Goal: Information Seeking & Learning: Learn about a topic

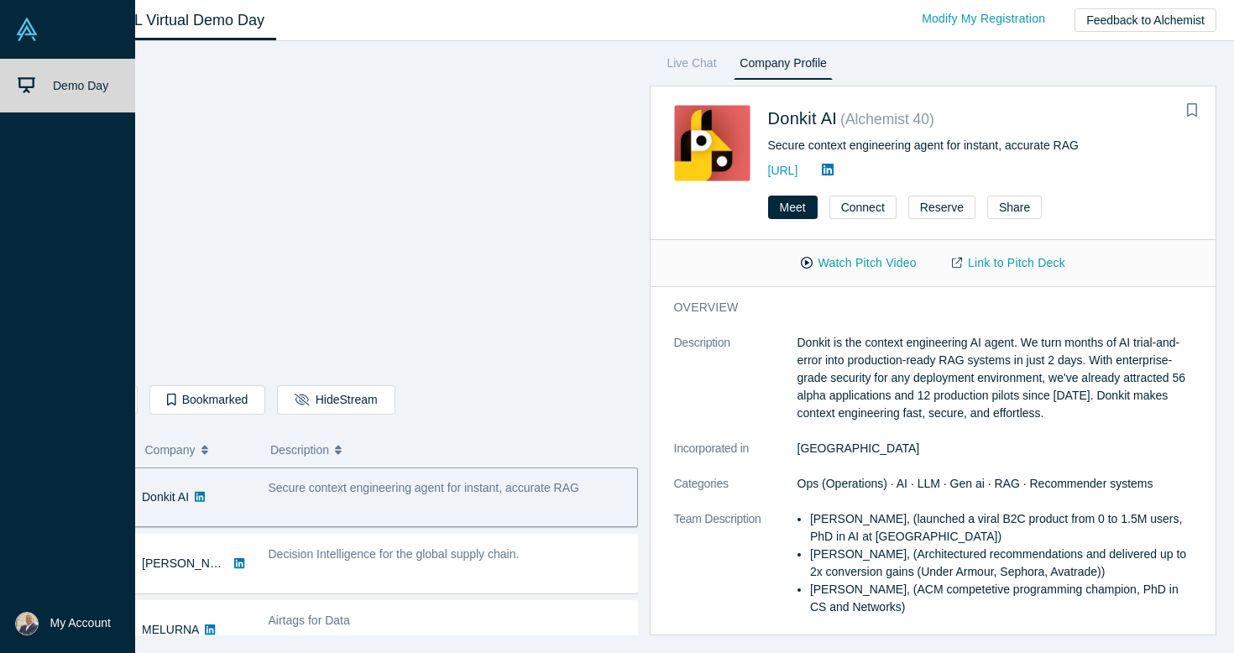
click at [28, 81] on icon at bounding box center [27, 85] width 18 height 18
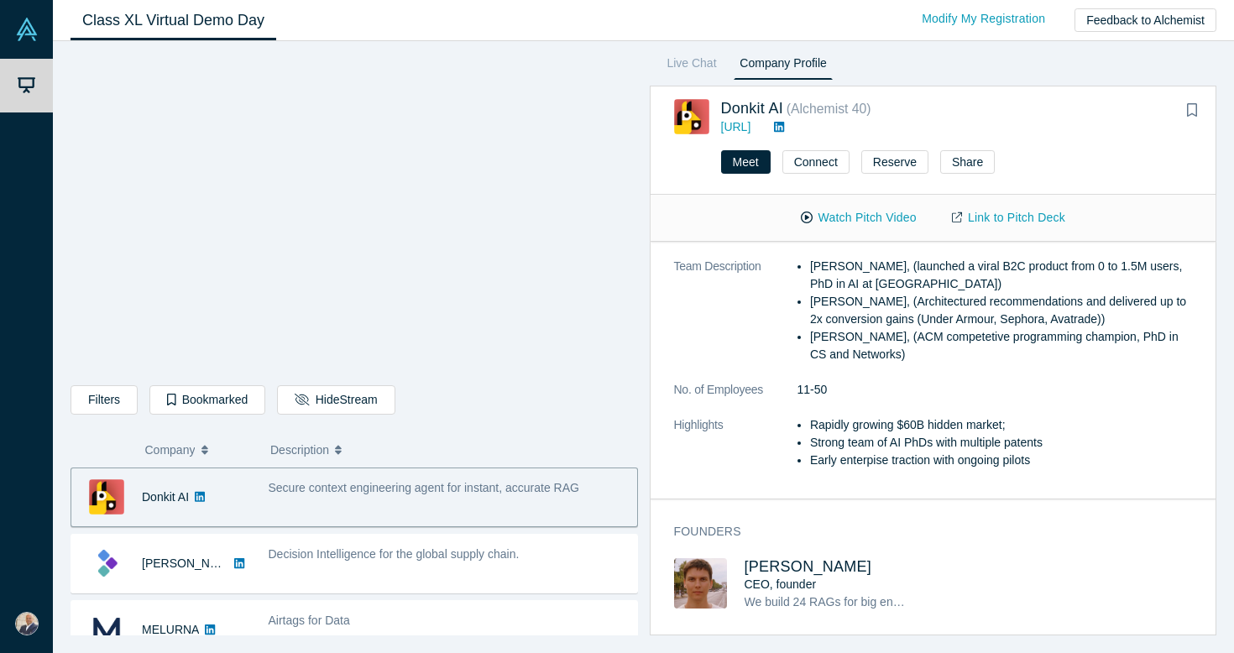
scroll to position [206, 0]
click at [846, 567] on span "[PERSON_NAME]" at bounding box center [809, 567] width 128 height 17
click at [691, 67] on link "Live Chat" at bounding box center [691, 66] width 61 height 27
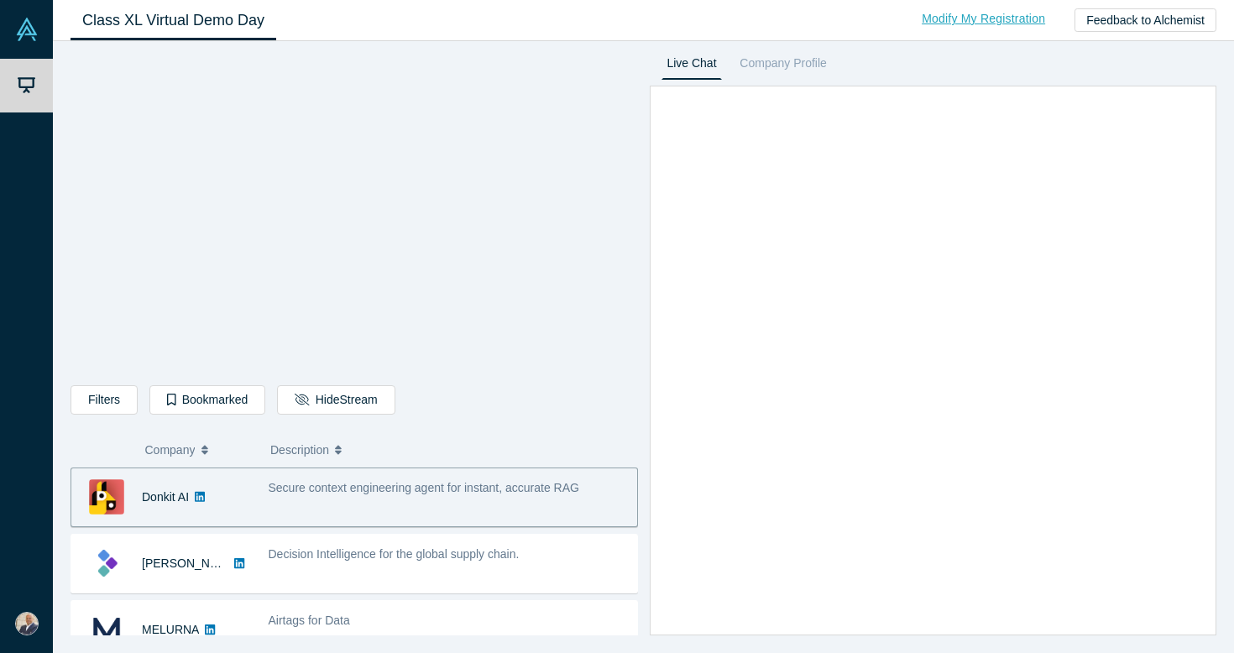
click at [977, 14] on link "Modify My Registration" at bounding box center [983, 18] width 159 height 29
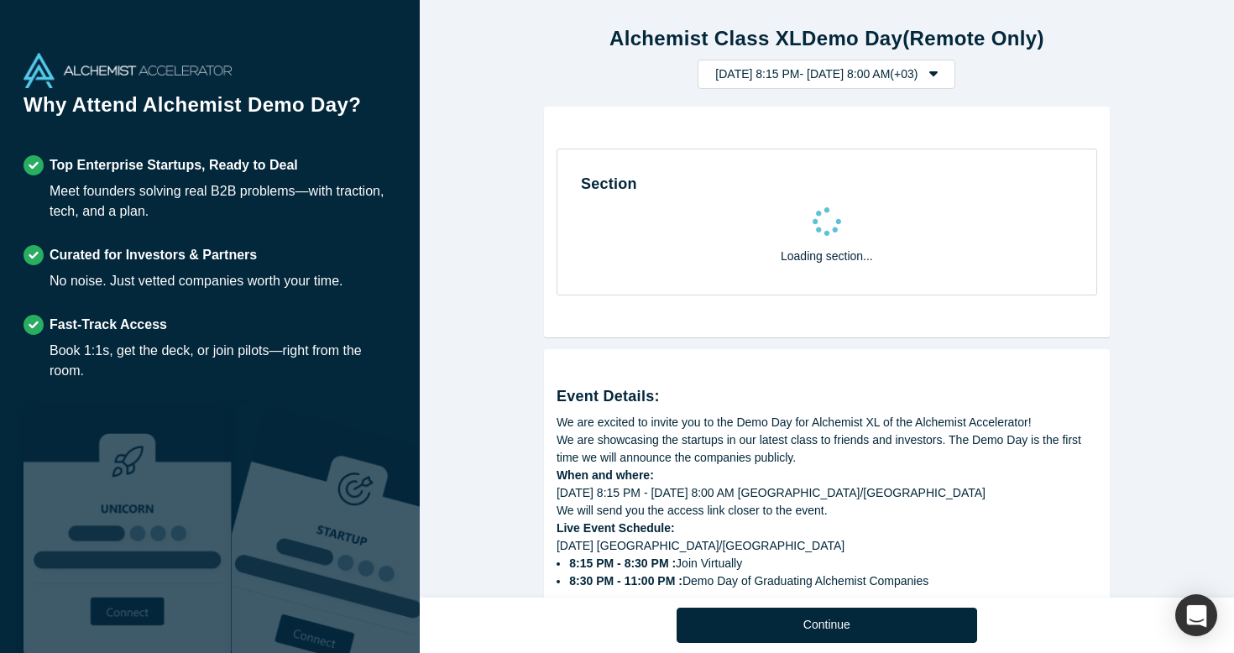
select select "US"
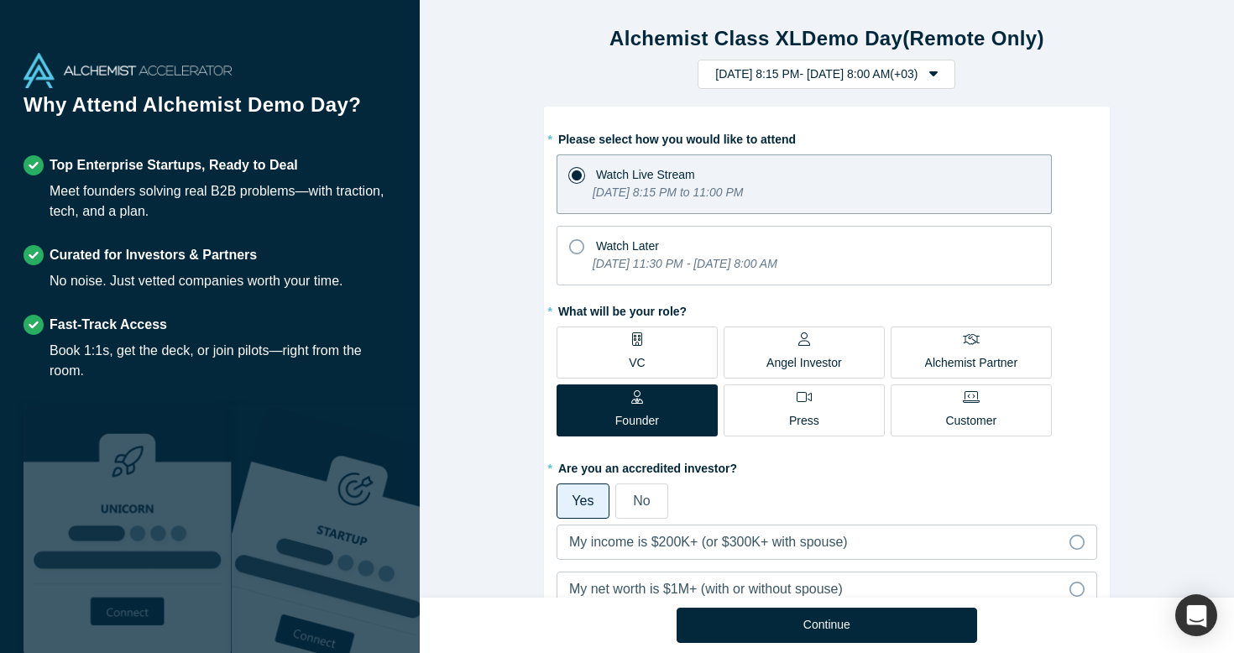
click at [656, 338] on label "VC" at bounding box center [637, 353] width 161 height 52
click at [0, 0] on input "VC" at bounding box center [0, 0] width 0 height 0
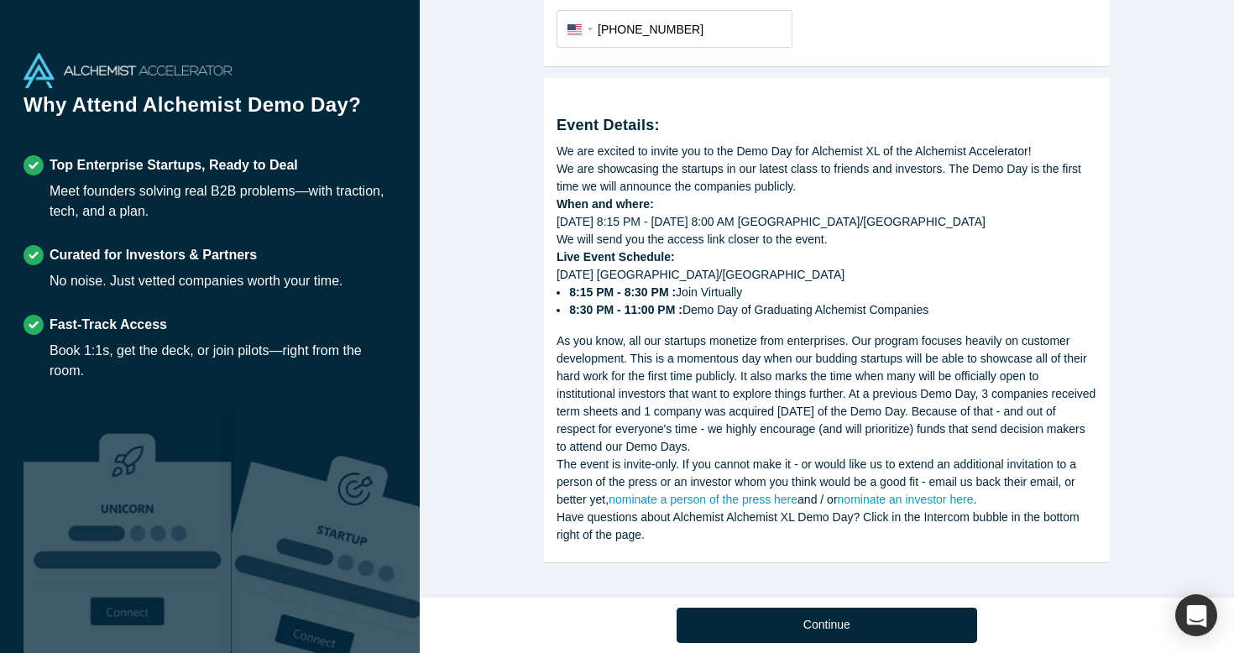
scroll to position [905, 0]
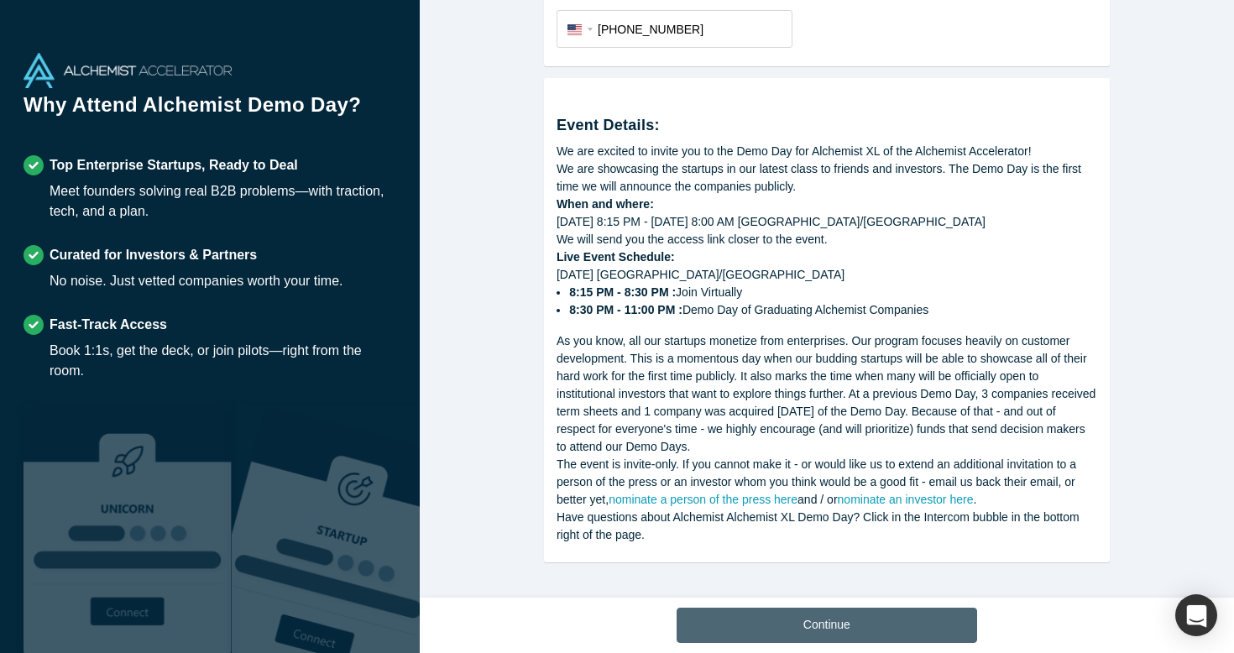
click at [782, 616] on button "Continue" at bounding box center [827, 625] width 301 height 35
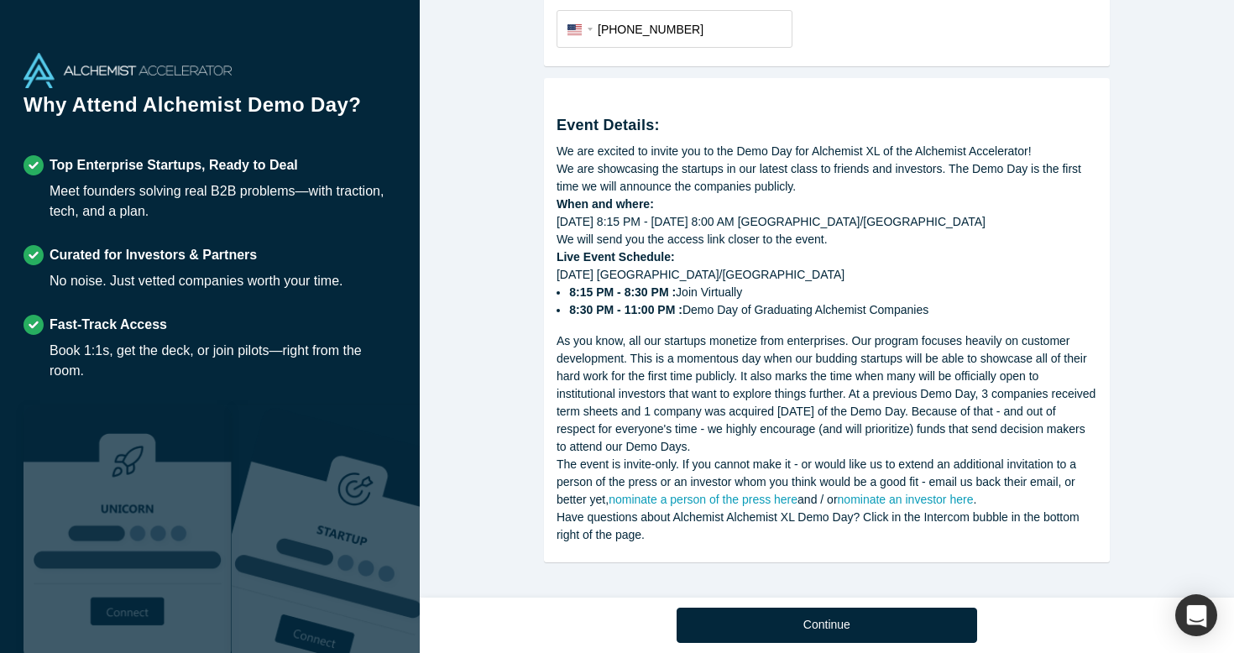
scroll to position [629, 0]
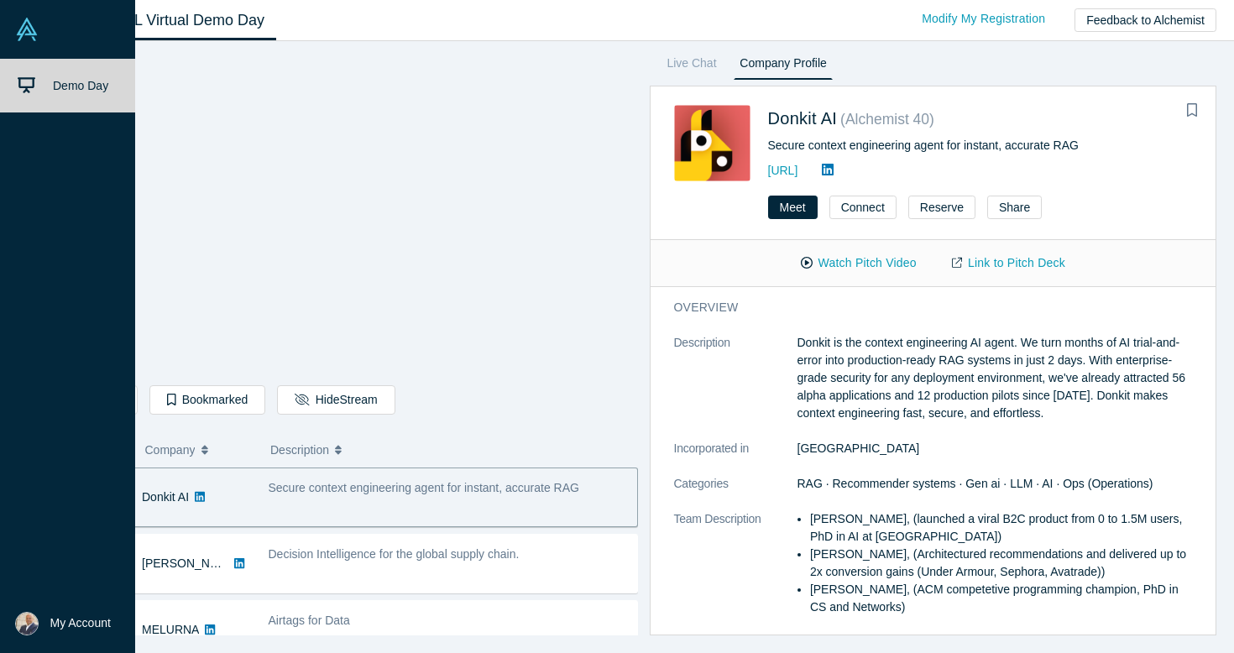
click at [27, 625] on img at bounding box center [27, 624] width 24 height 24
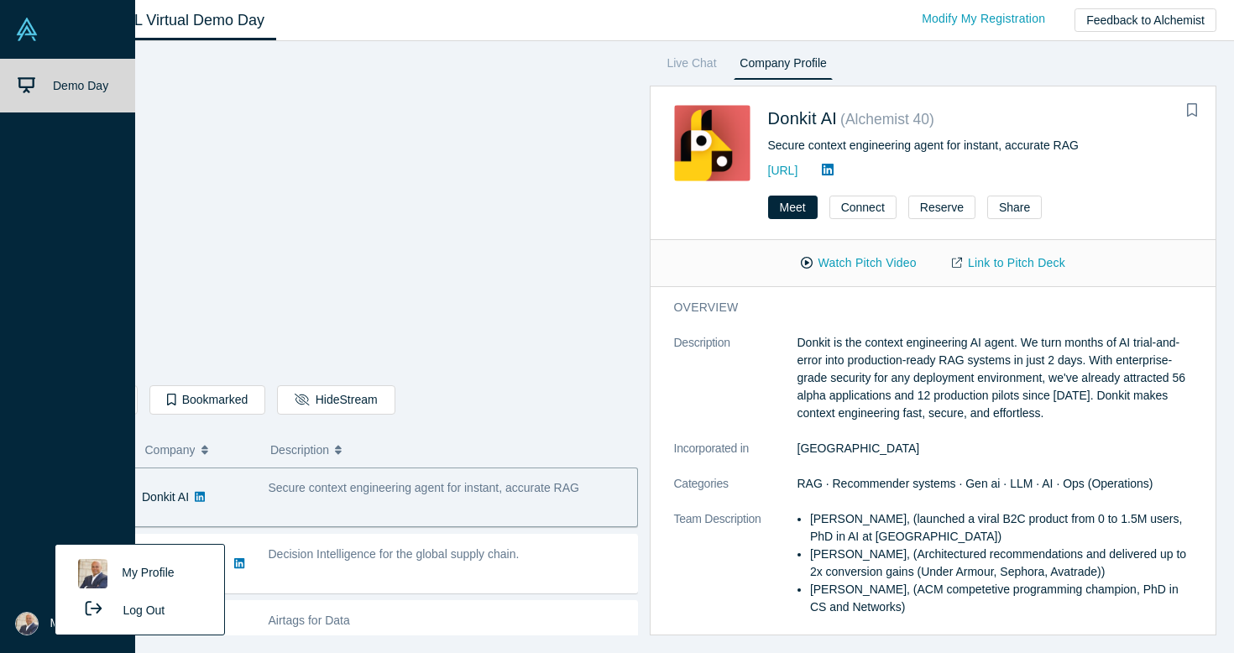
click at [146, 567] on link "My Profile" at bounding box center [139, 573] width 139 height 41
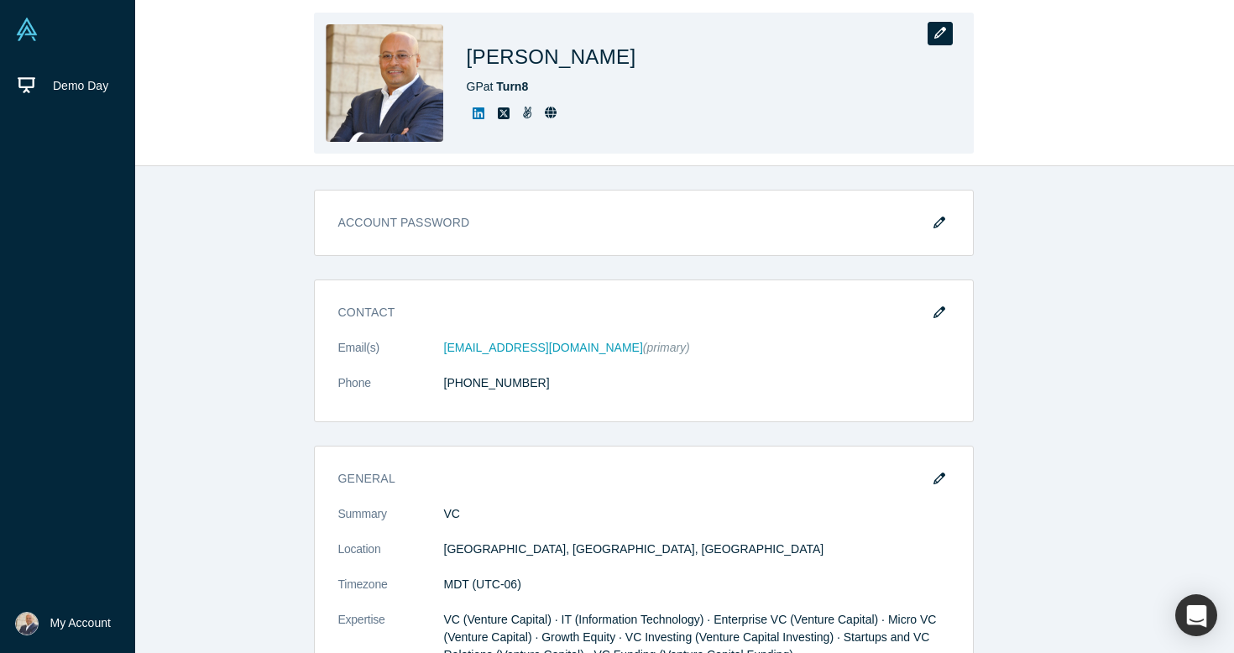
click at [933, 34] on button "button" at bounding box center [940, 34] width 25 height 24
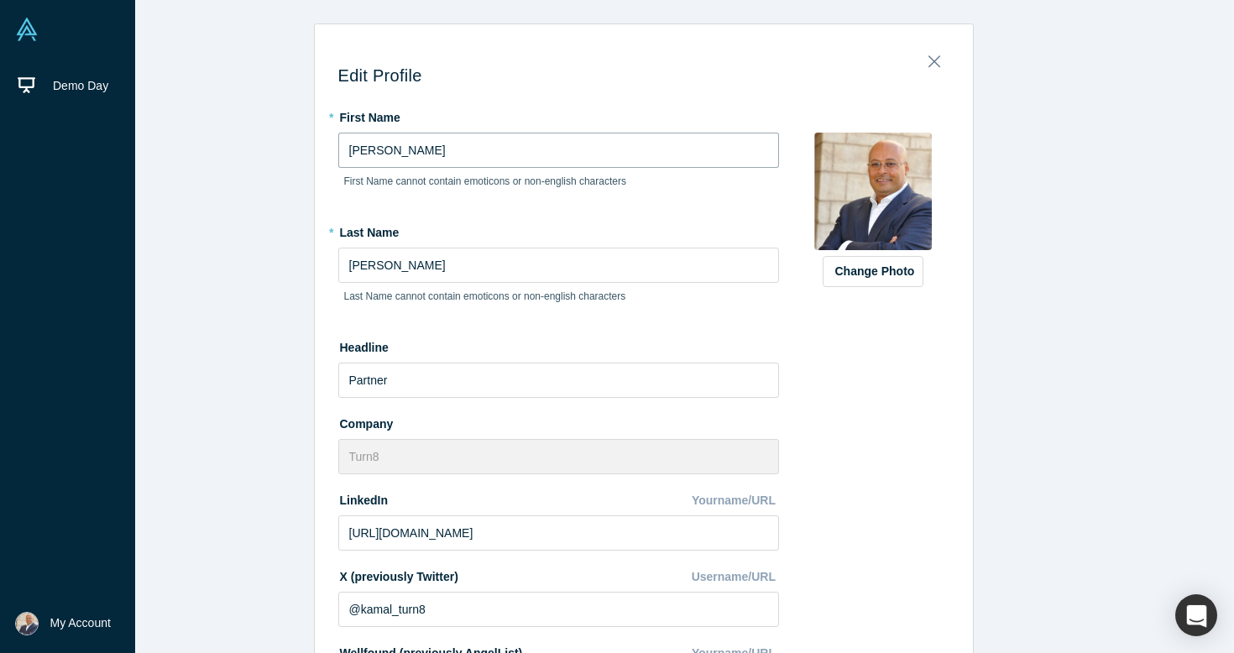
click at [470, 155] on input "[PERSON_NAME]" at bounding box center [558, 150] width 441 height 35
type input "[PERSON_NAME]"
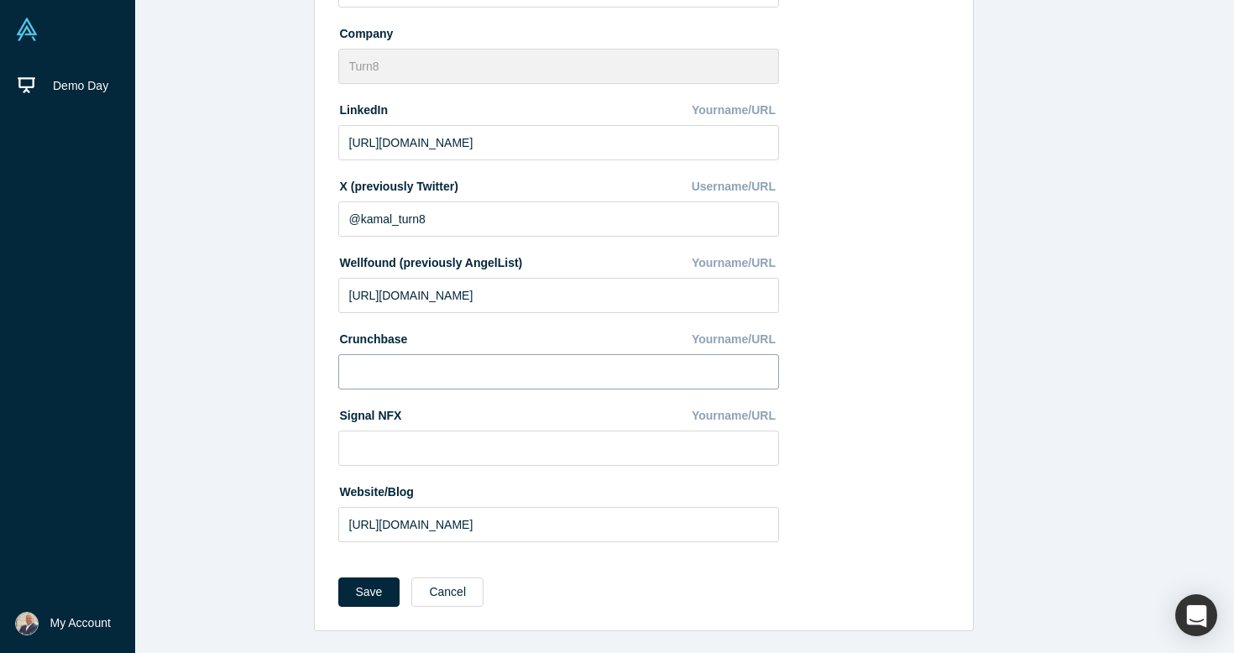
scroll to position [389, 0]
click at [379, 588] on button "Save" at bounding box center [369, 592] width 62 height 29
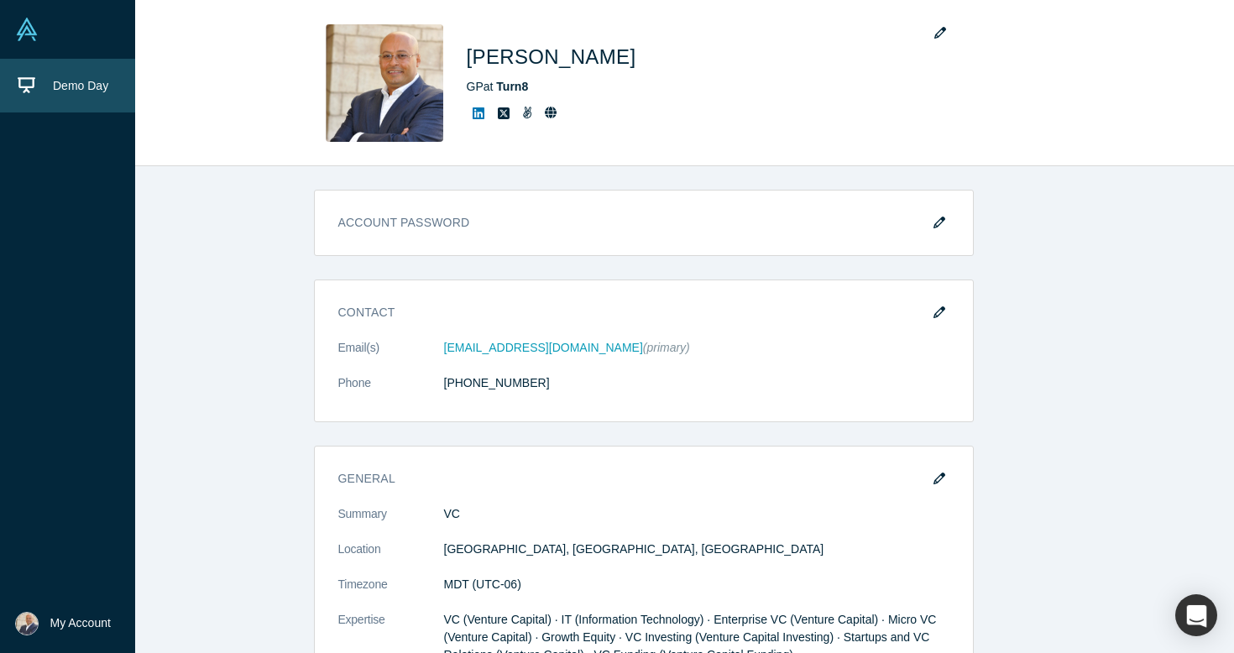
click at [26, 86] on icon at bounding box center [27, 85] width 18 height 18
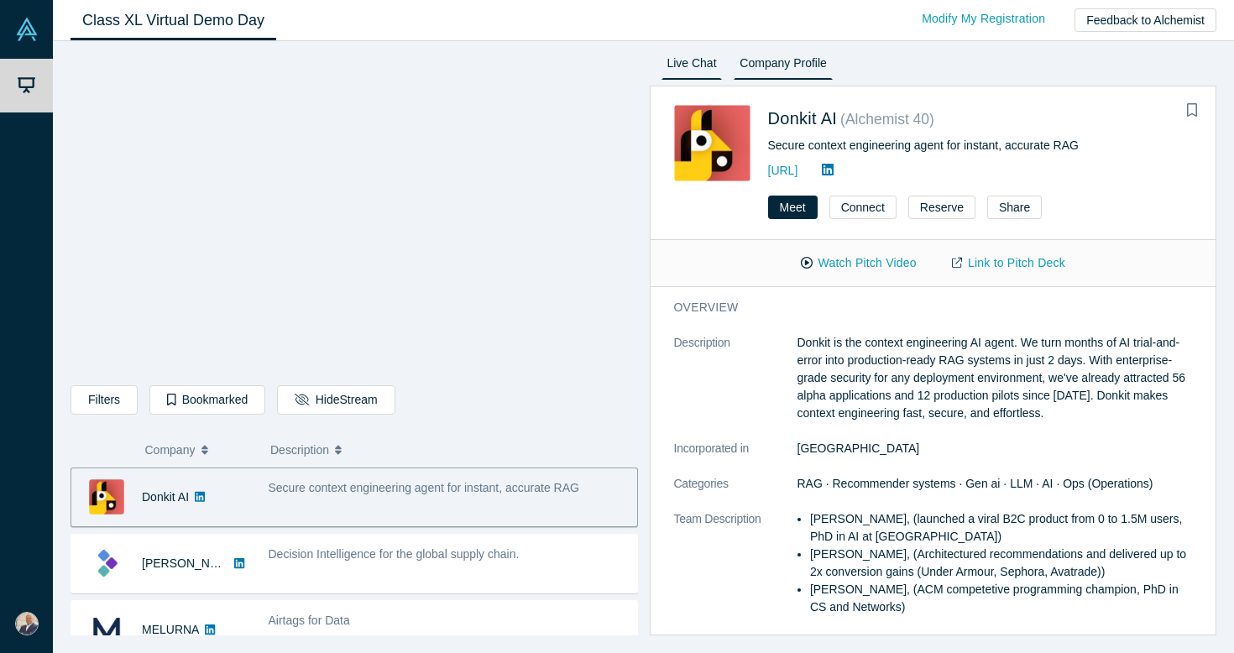
click at [702, 65] on link "Live Chat" at bounding box center [691, 66] width 61 height 27
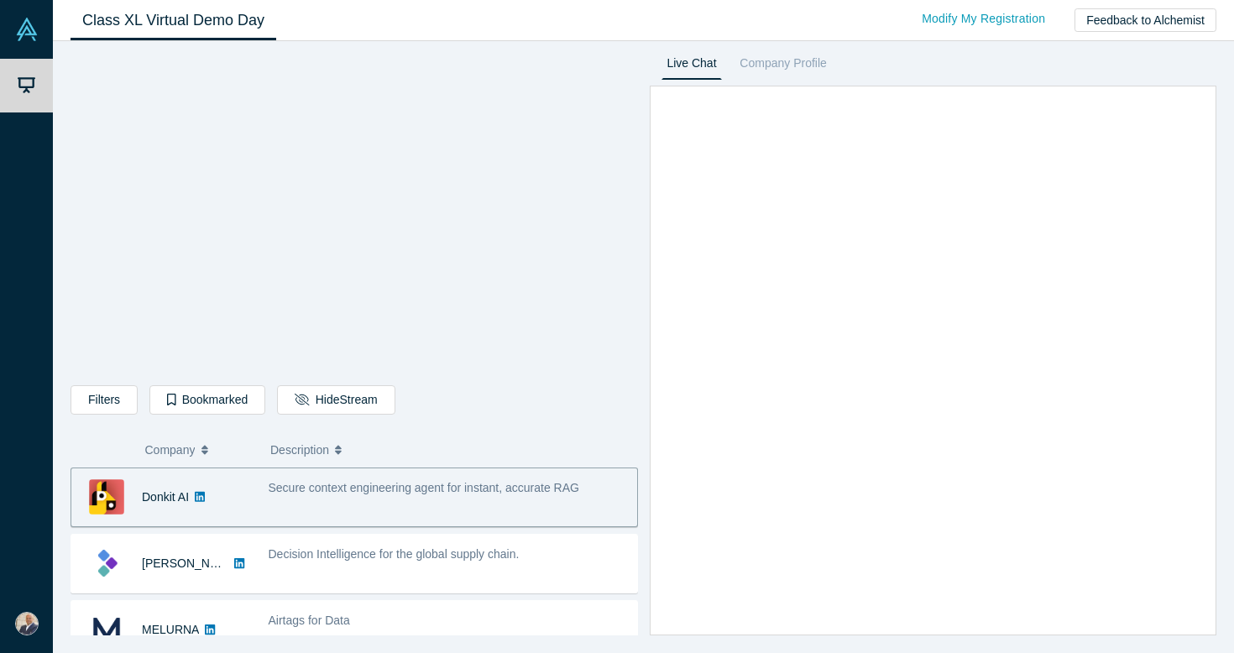
click at [25, 627] on img at bounding box center [27, 624] width 24 height 24
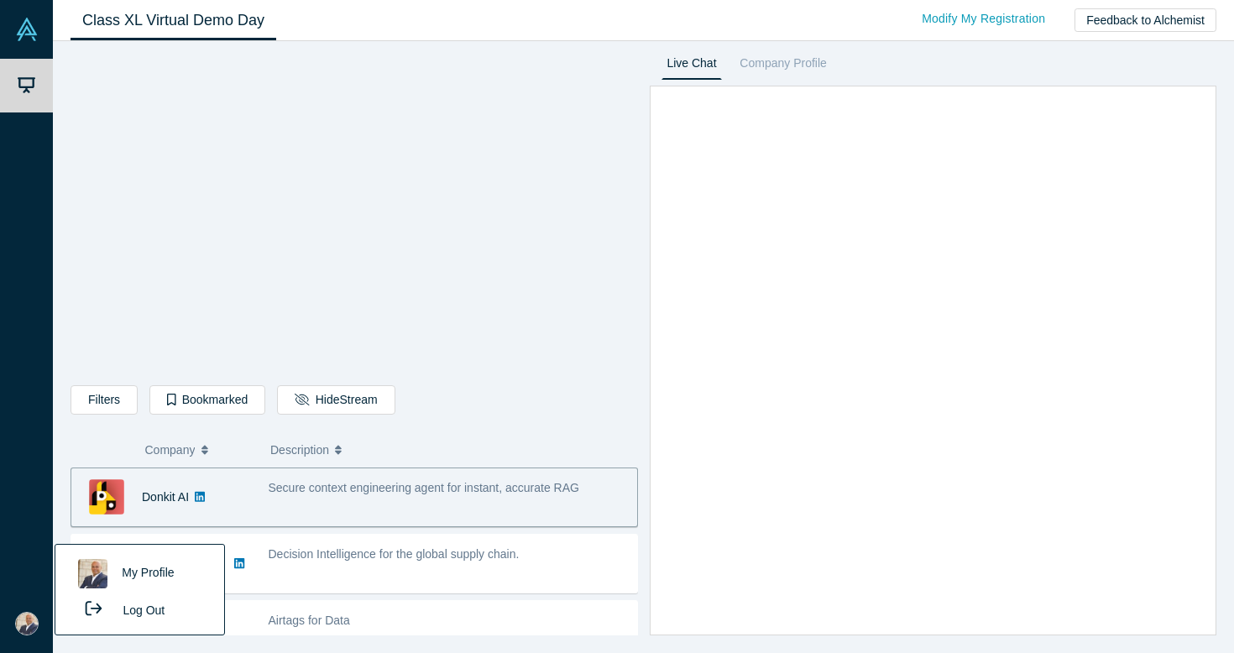
click at [150, 572] on link "My Profile" at bounding box center [139, 573] width 139 height 41
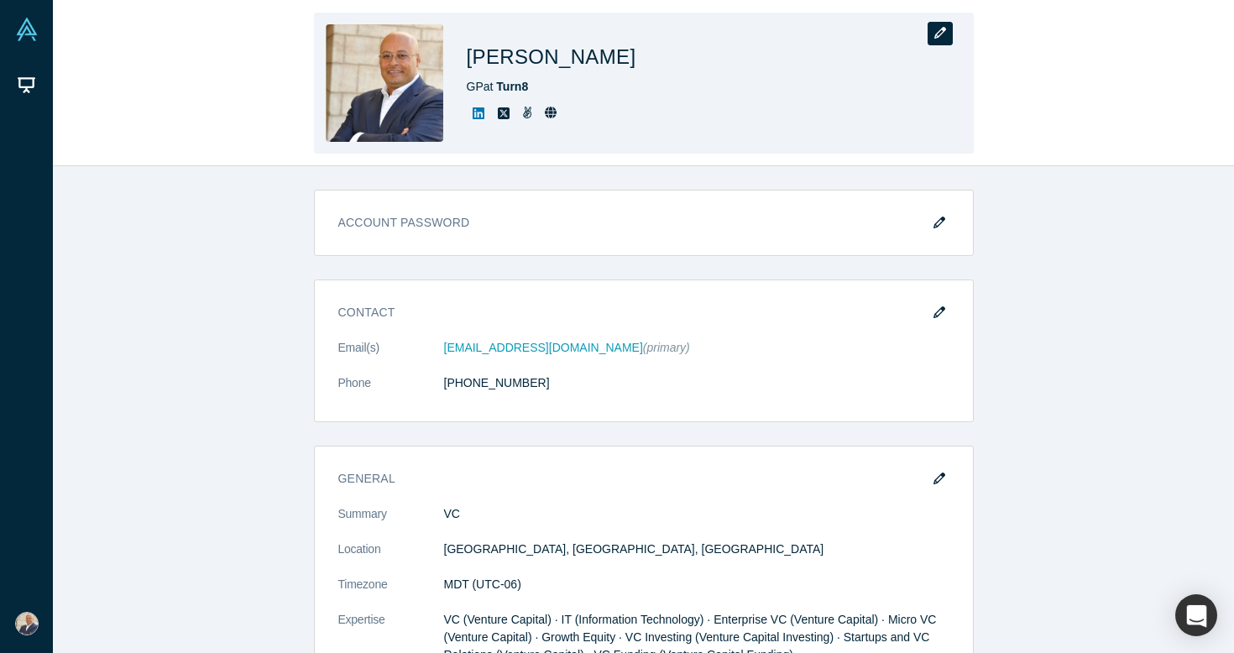
click at [940, 26] on button "button" at bounding box center [940, 34] width 25 height 24
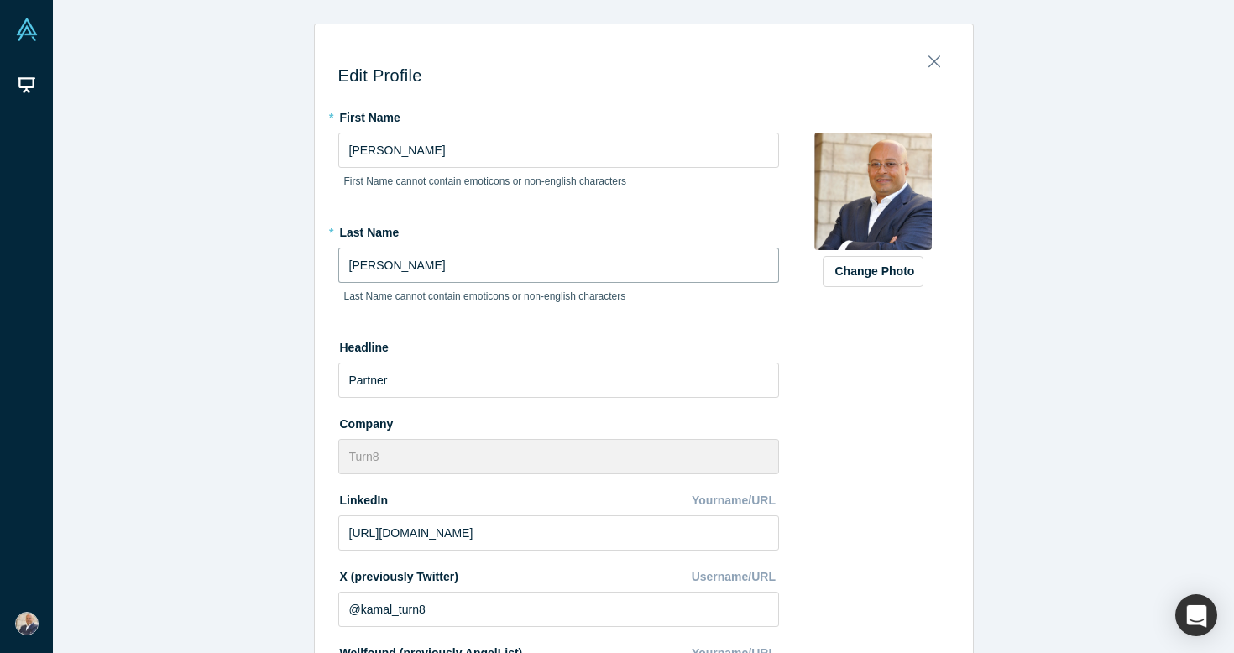
click at [366, 260] on input "[PERSON_NAME]" at bounding box center [558, 265] width 441 height 35
type input "T"
type input "[PERSON_NAME]"
click at [295, 353] on div "Edit Profile * First Name [PERSON_NAME] First Name cannot contain emoticons or …" at bounding box center [643, 326] width 1181 height 653
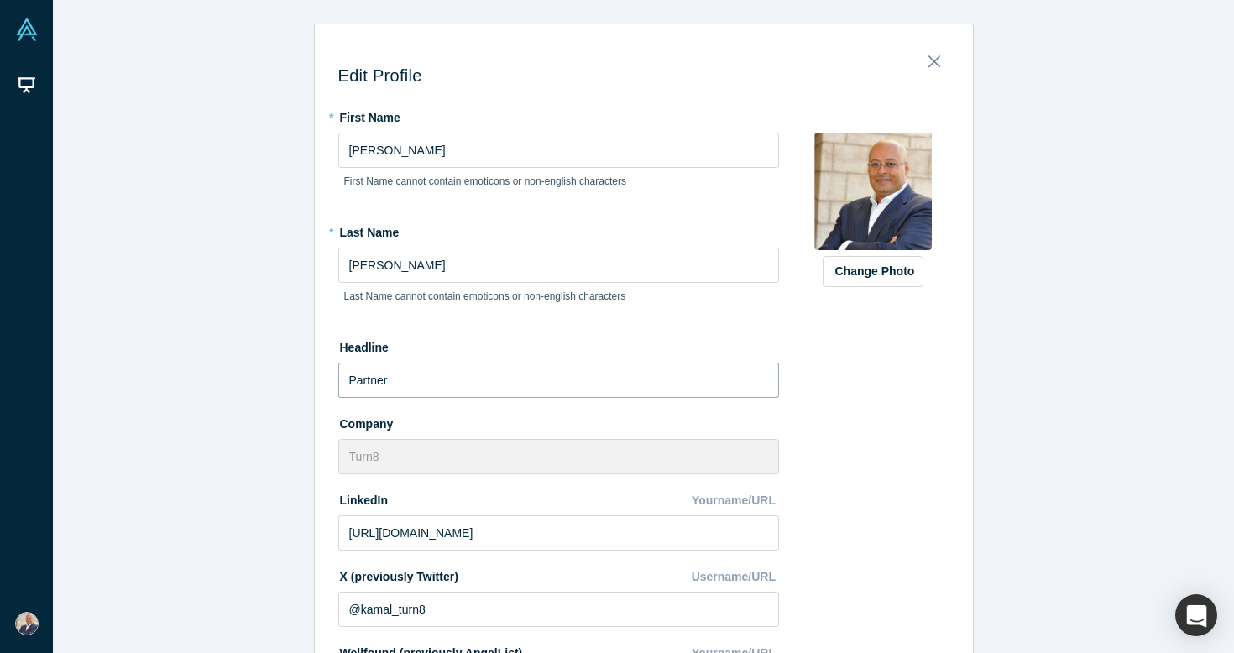
click at [350, 377] on input "Partner" at bounding box center [558, 380] width 441 height 35
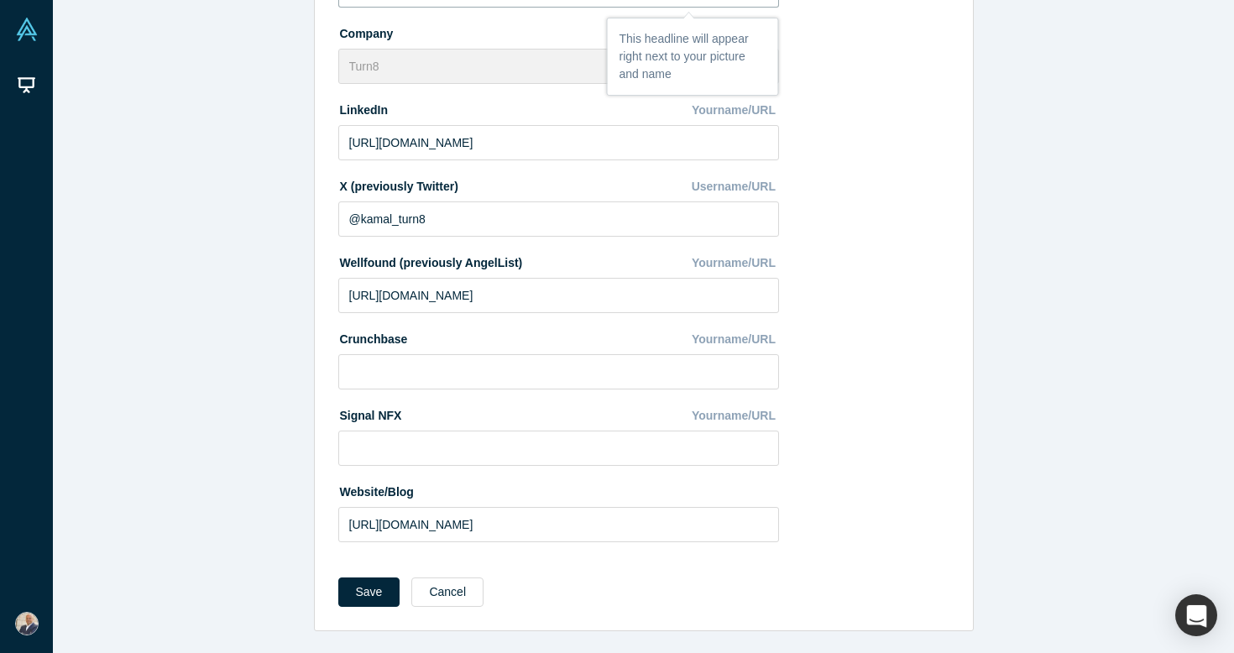
scroll to position [389, 0]
type input "General Partner"
click at [373, 585] on button "Save" at bounding box center [369, 592] width 62 height 29
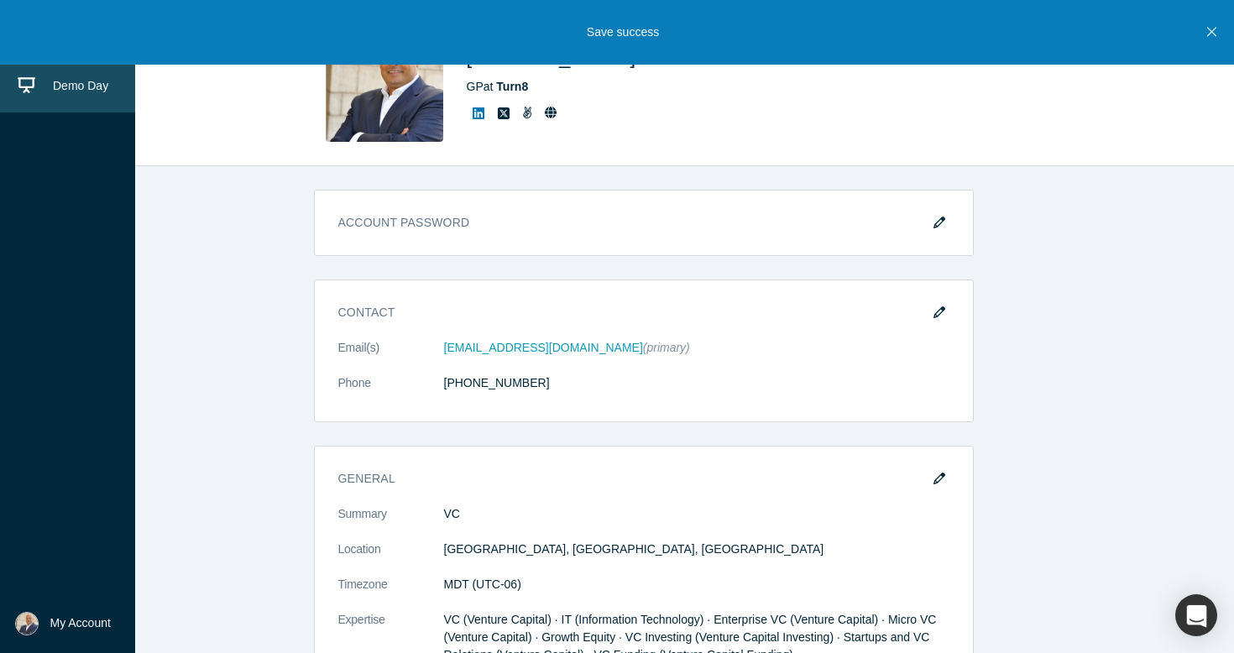
click at [25, 83] on icon at bounding box center [27, 85] width 18 height 18
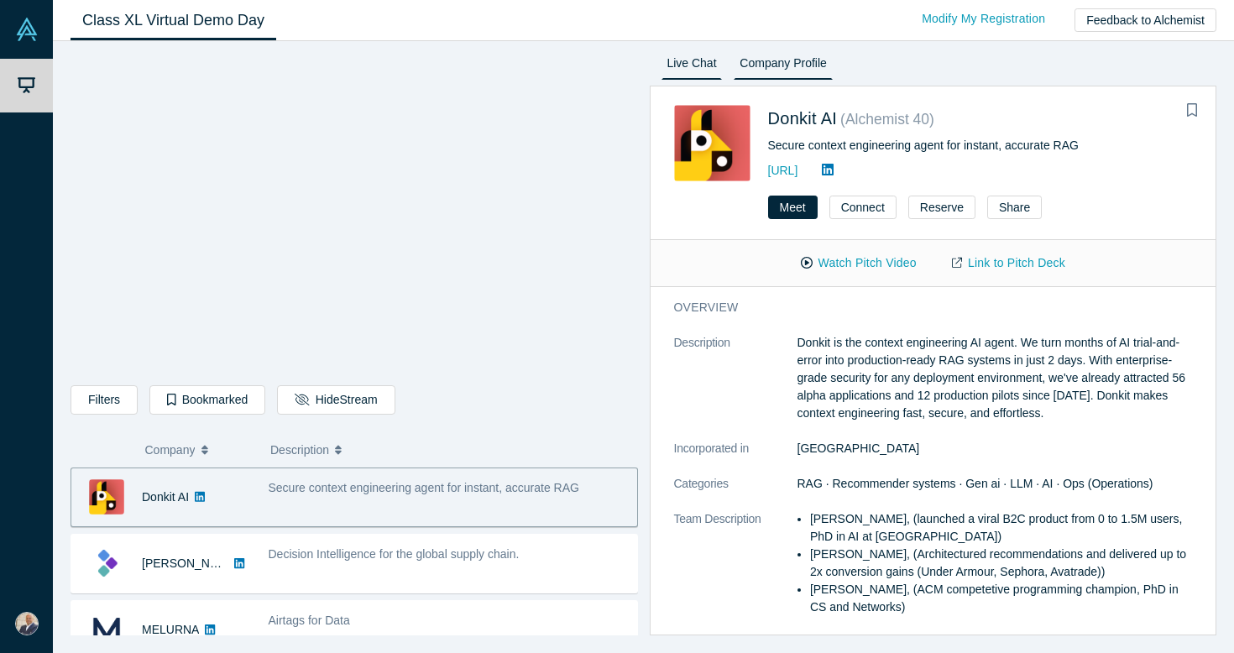
click at [697, 64] on link "Live Chat" at bounding box center [691, 66] width 61 height 27
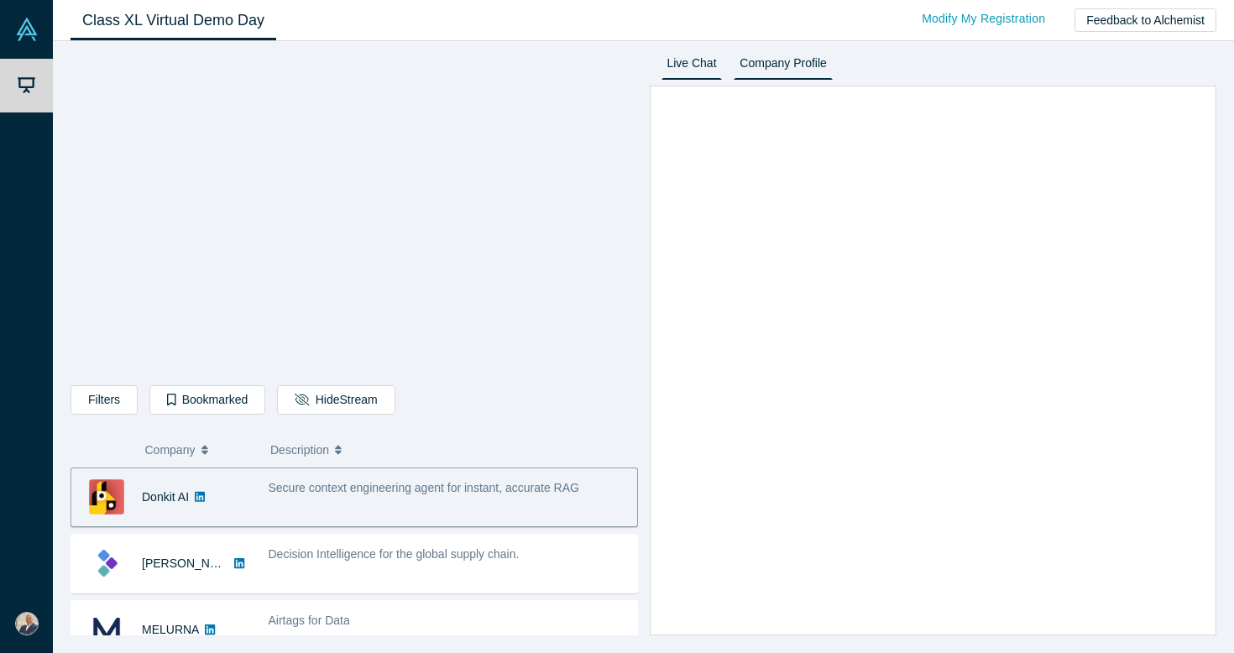
click at [801, 64] on link "Company Profile" at bounding box center [783, 66] width 98 height 27
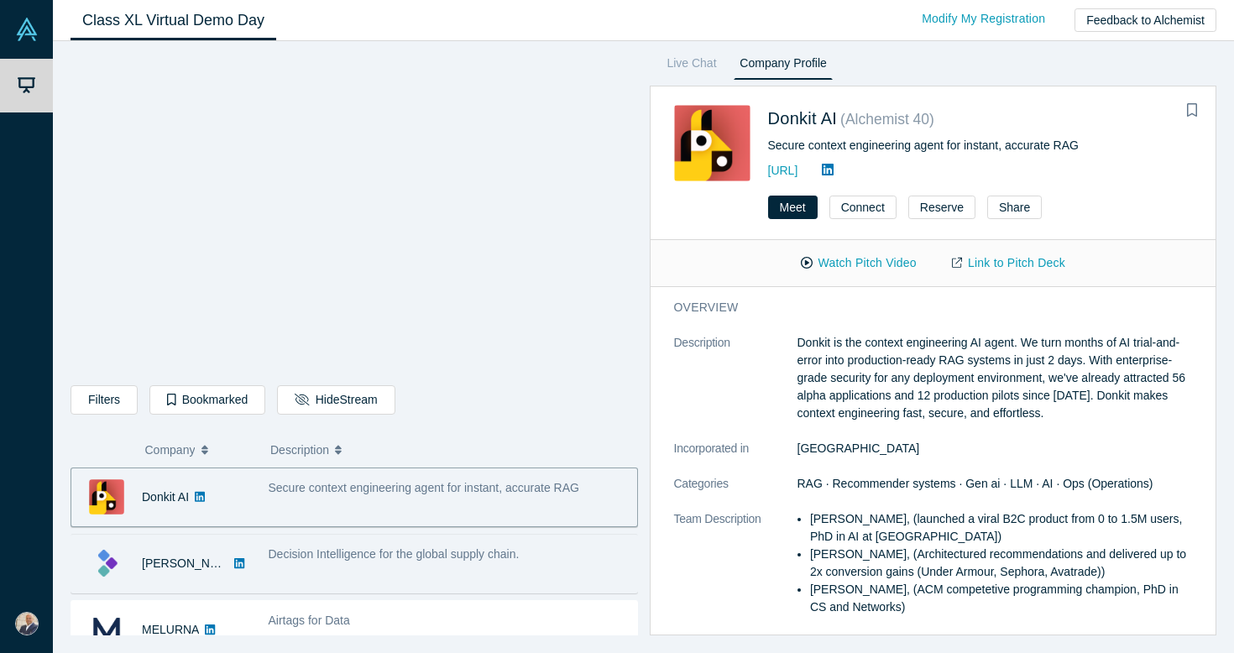
click at [501, 546] on div "Decision Intelligence for the global supply chain." at bounding box center [449, 555] width 360 height 18
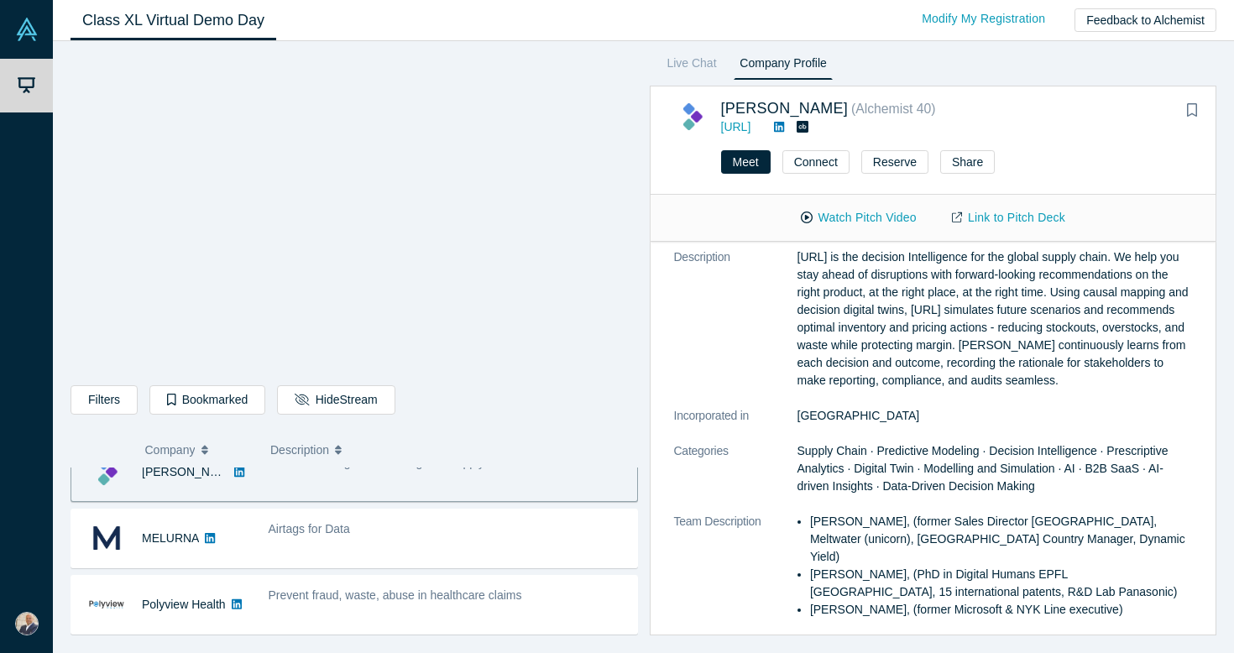
scroll to position [126, 0]
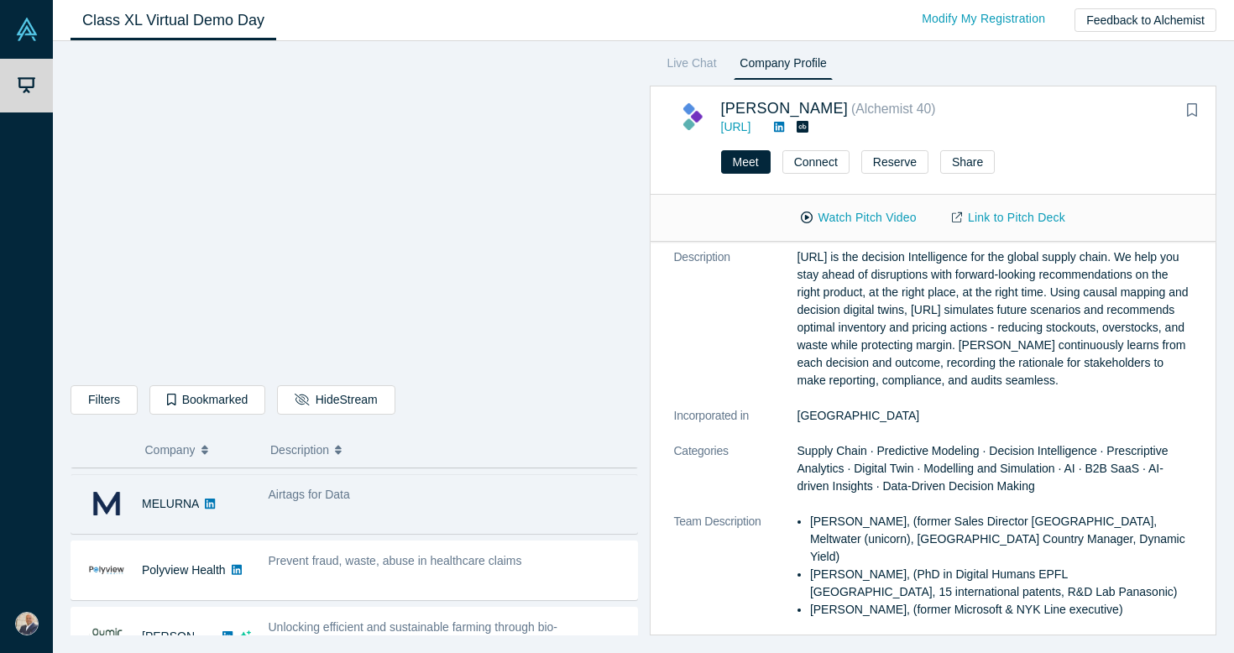
click at [453, 513] on div "Airtags for Data" at bounding box center [448, 504] width 378 height 53
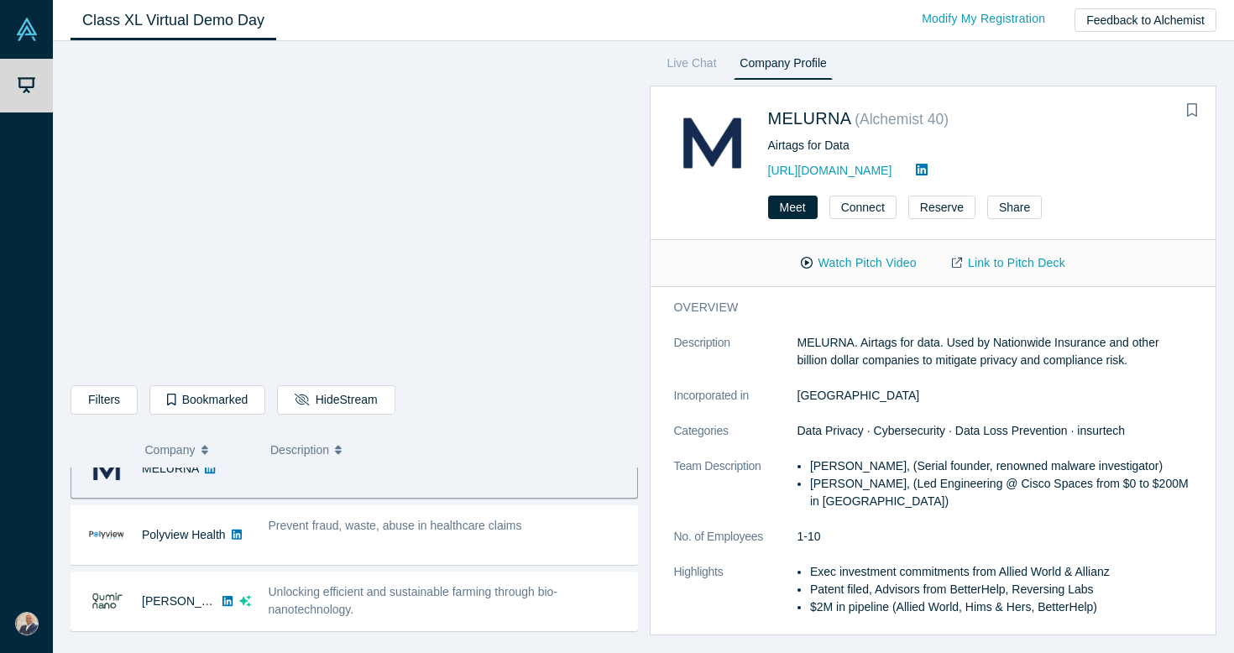
scroll to position [162, 0]
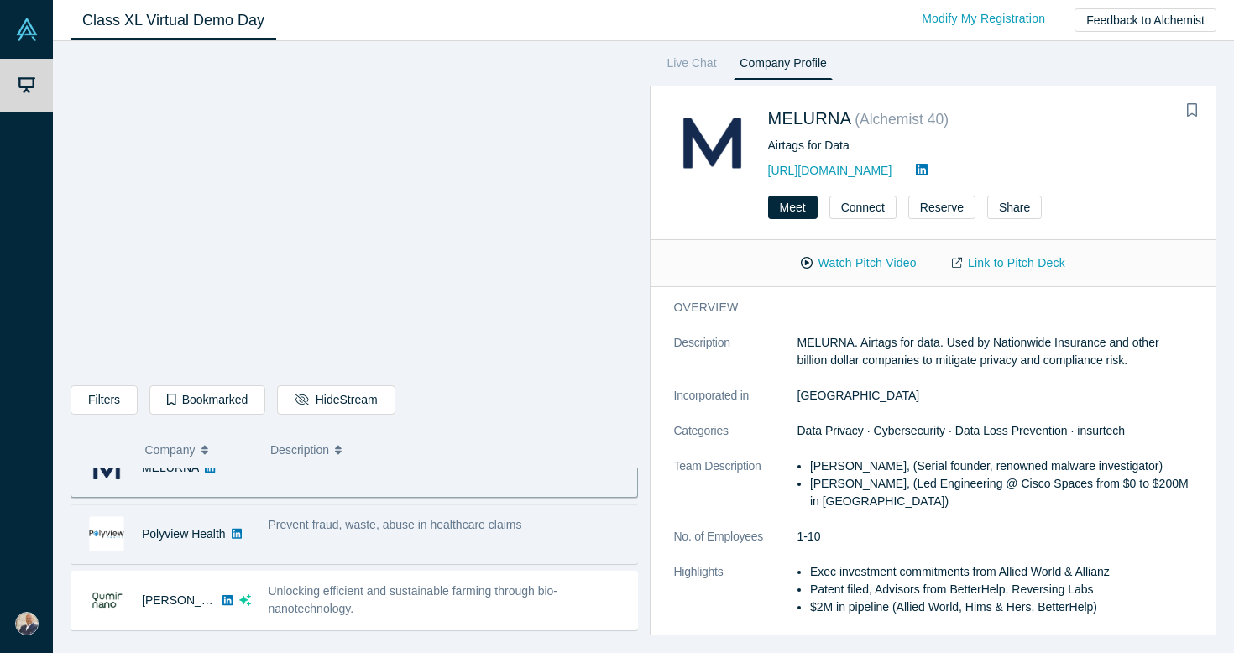
click at [450, 540] on div "Prevent fraud, waste, abuse in healthcare claims" at bounding box center [448, 534] width 378 height 53
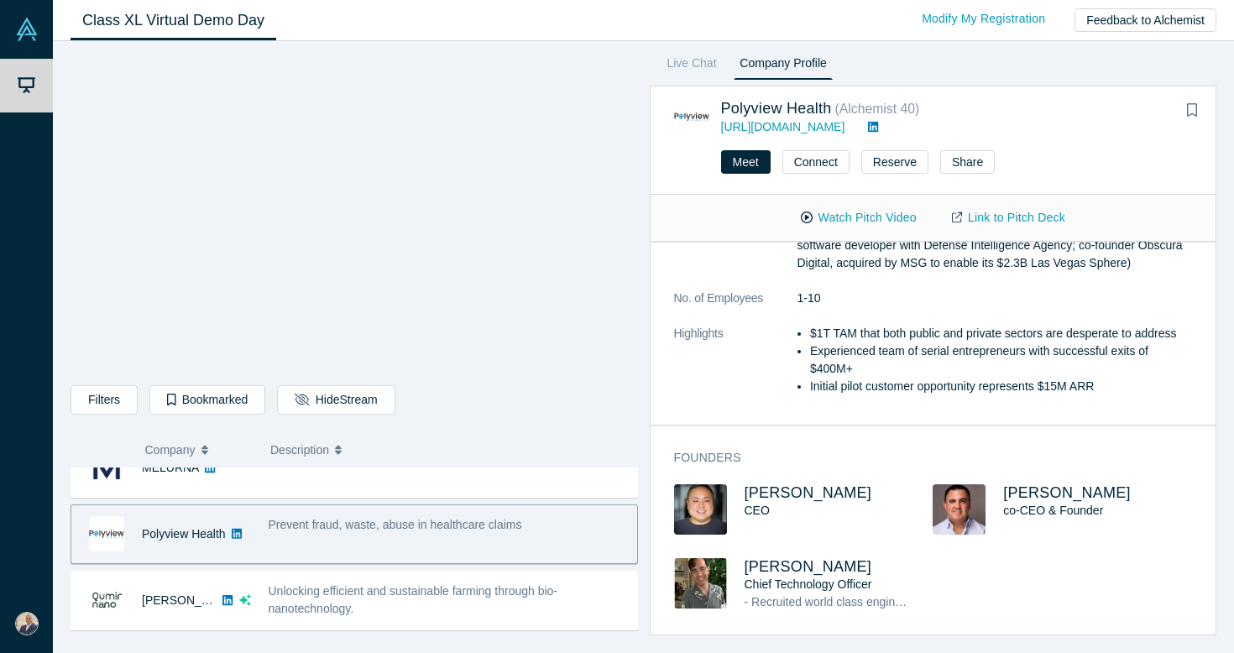
scroll to position [404, 0]
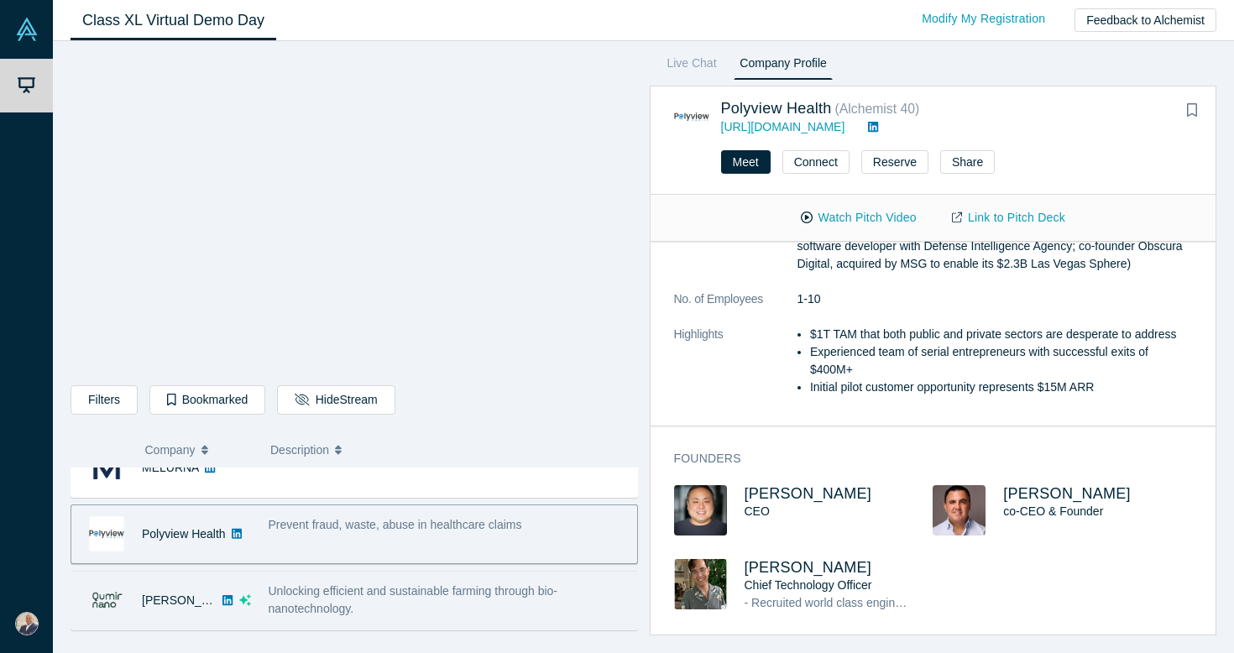
click at [428, 600] on div "Unlocking efficient and sustainable farming through bio-nanotechnology." at bounding box center [449, 600] width 360 height 35
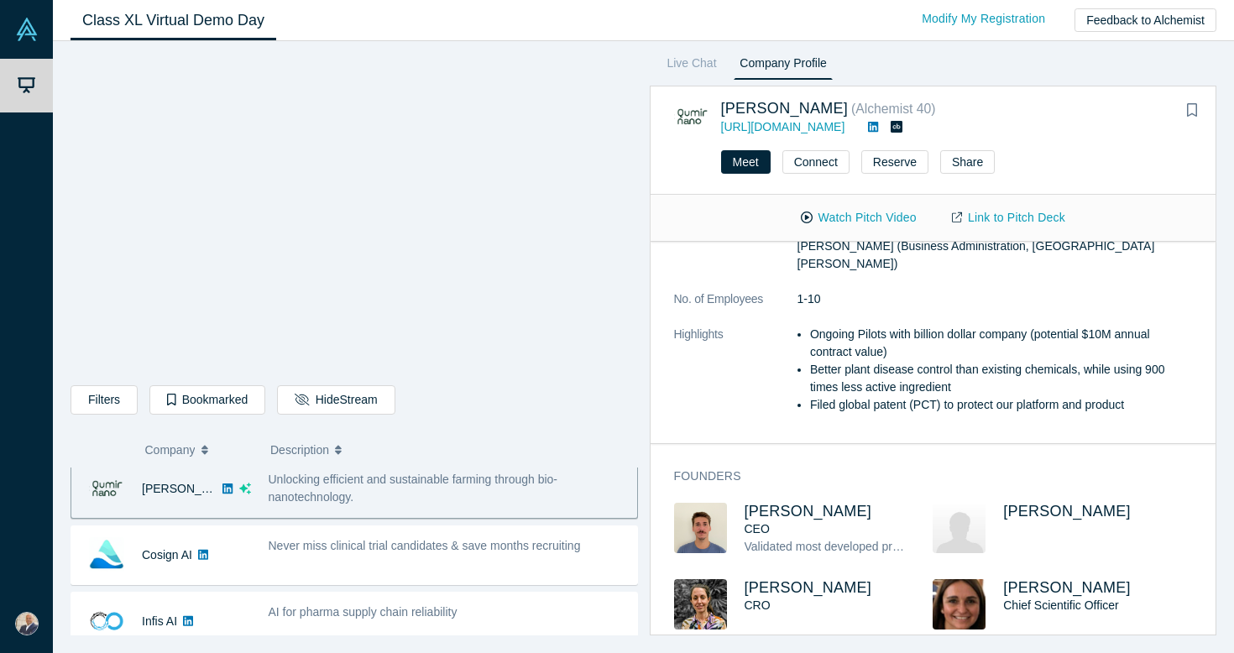
scroll to position [276, 0]
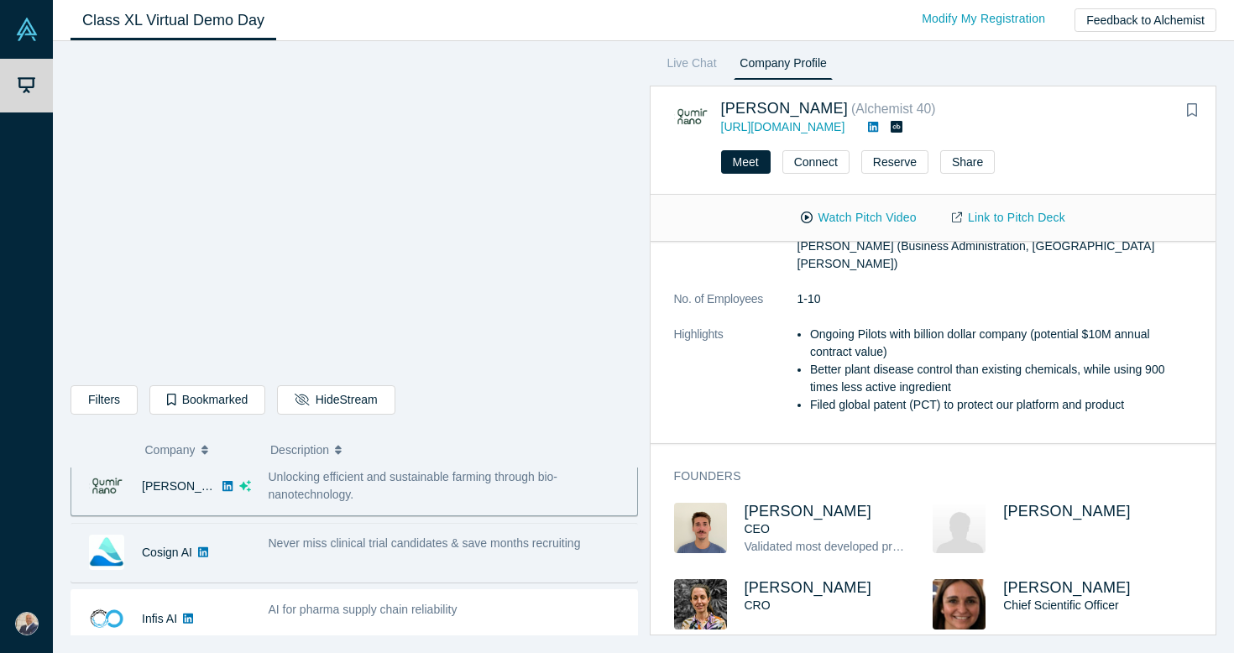
click at [456, 556] on div "Never miss clinical trial candidates & save months recruiting" at bounding box center [448, 552] width 378 height 53
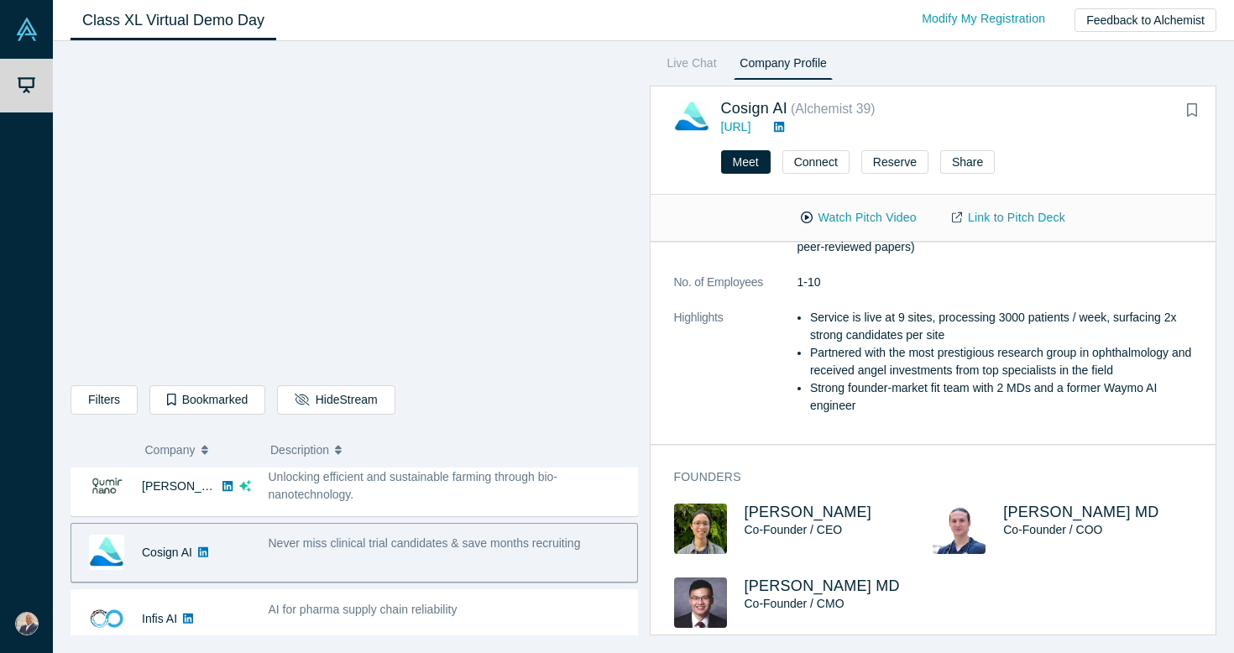
scroll to position [449, 0]
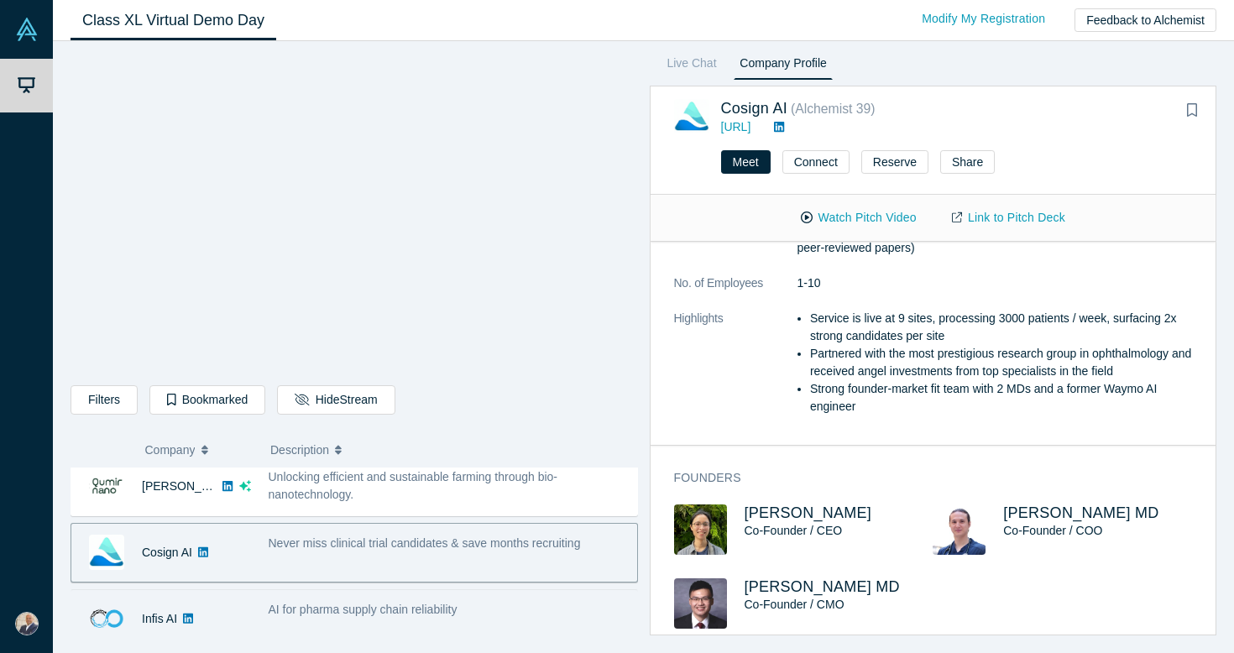
click at [477, 597] on div "AI for pharma supply chain reliability" at bounding box center [448, 619] width 378 height 53
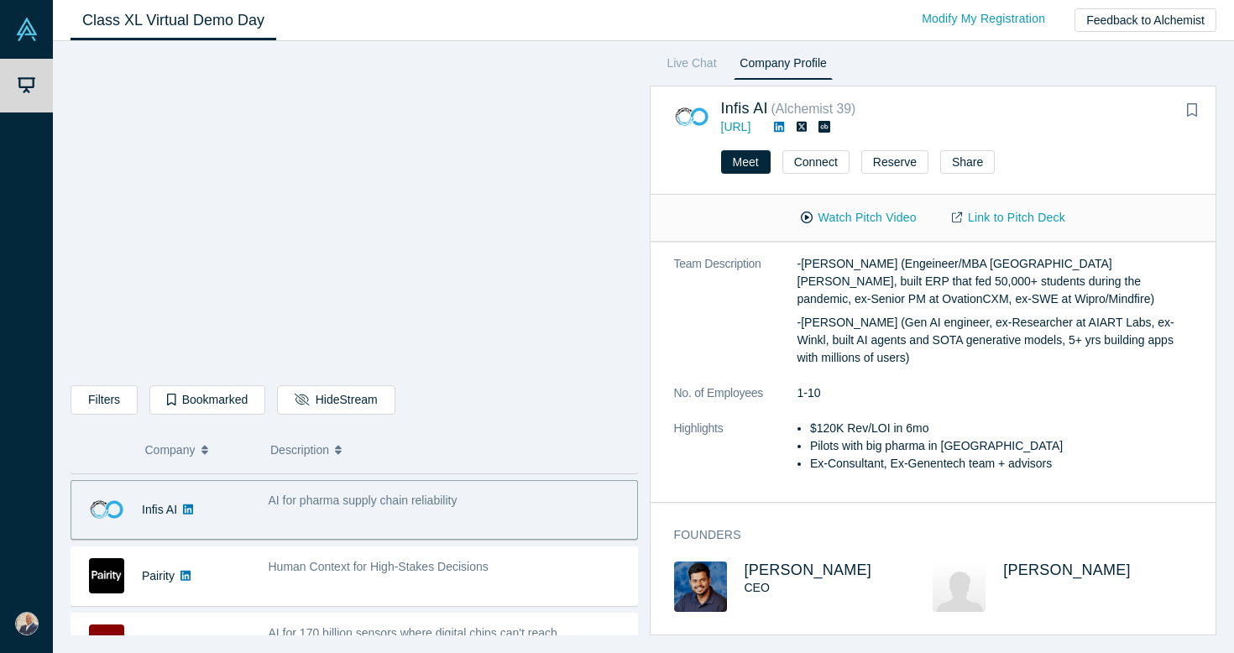
scroll to position [390, 0]
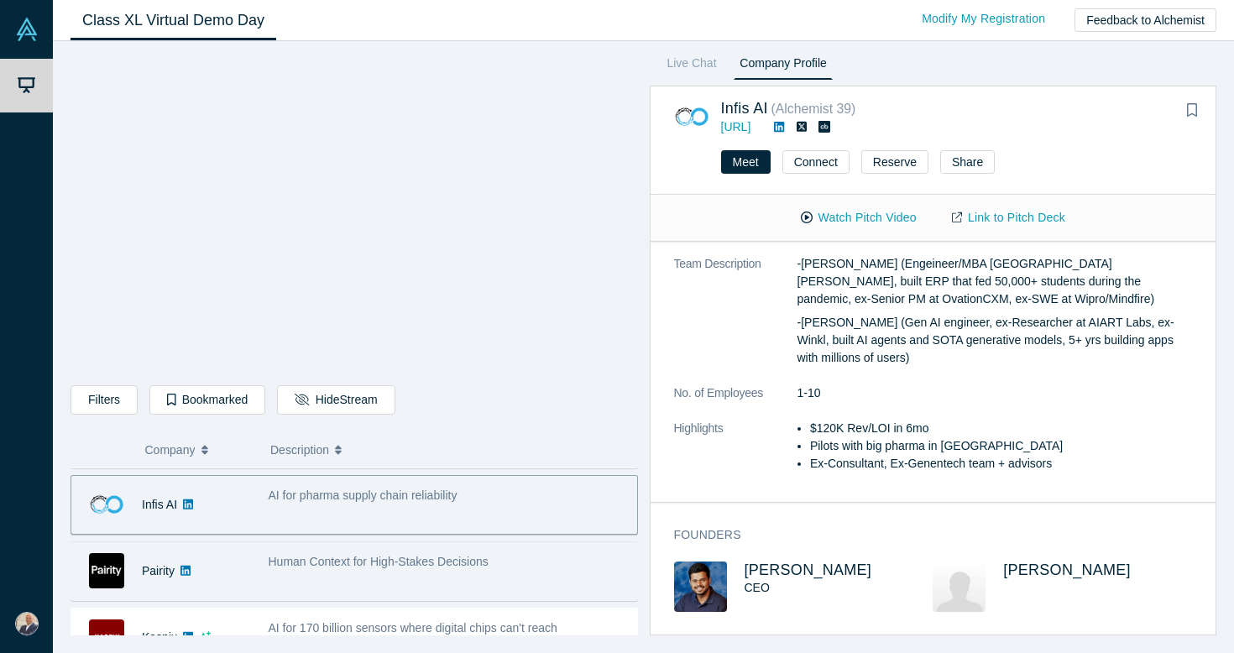
click at [328, 565] on span "Human Context for High-Stakes Decisions" at bounding box center [379, 561] width 220 height 13
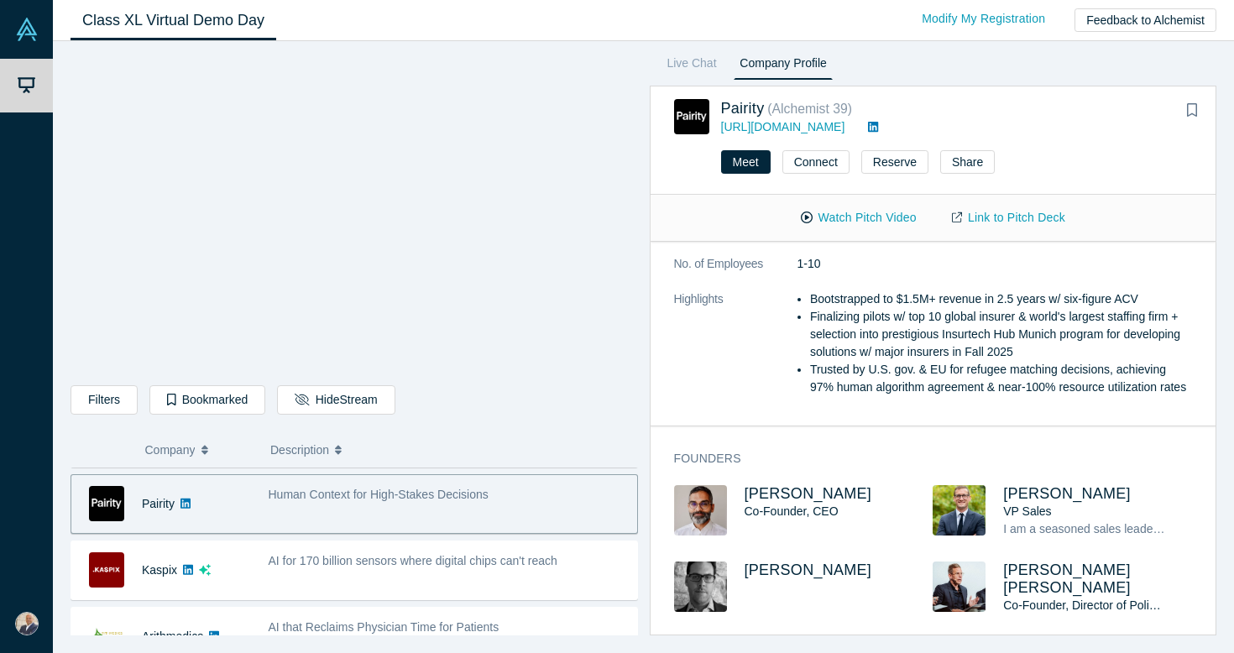
scroll to position [488, 0]
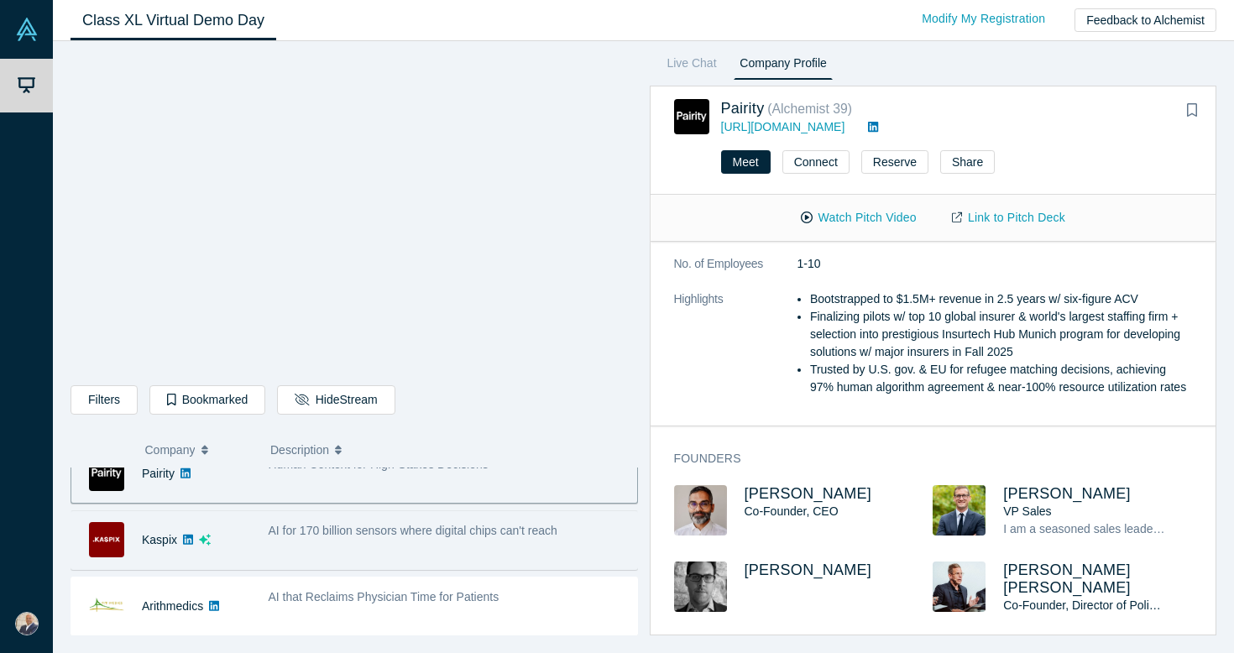
click at [423, 527] on span "AI for 170 billion sensors where digital chips can't reach" at bounding box center [413, 530] width 289 height 13
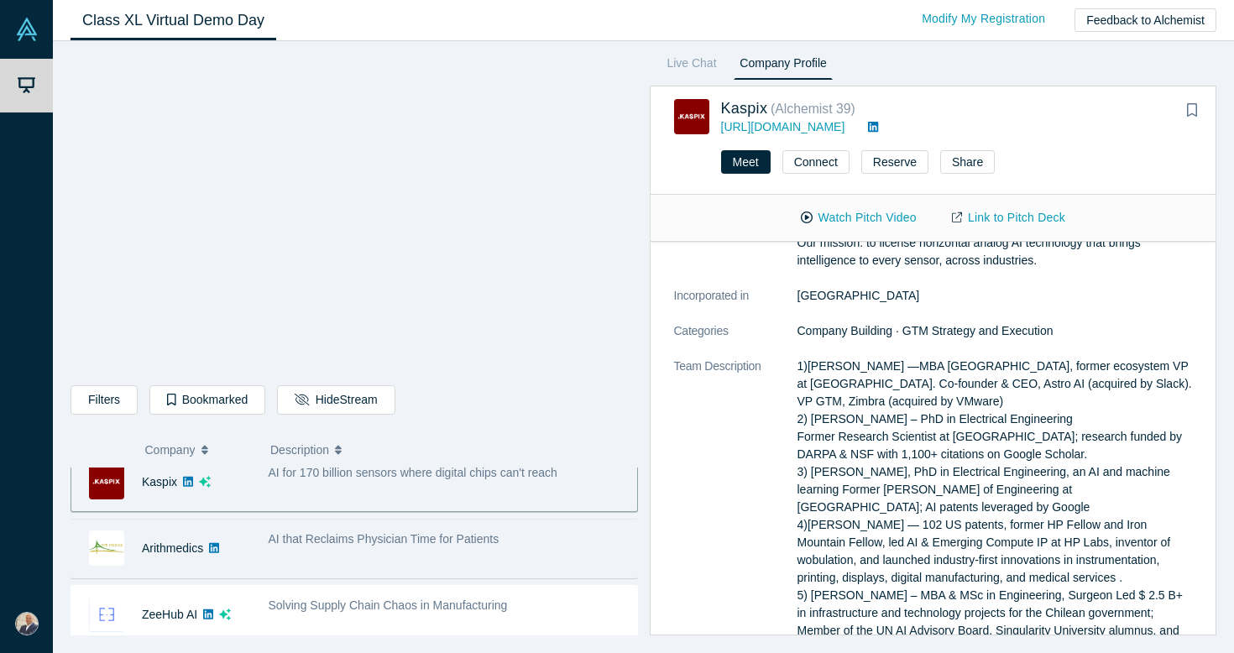
scroll to position [583, 0]
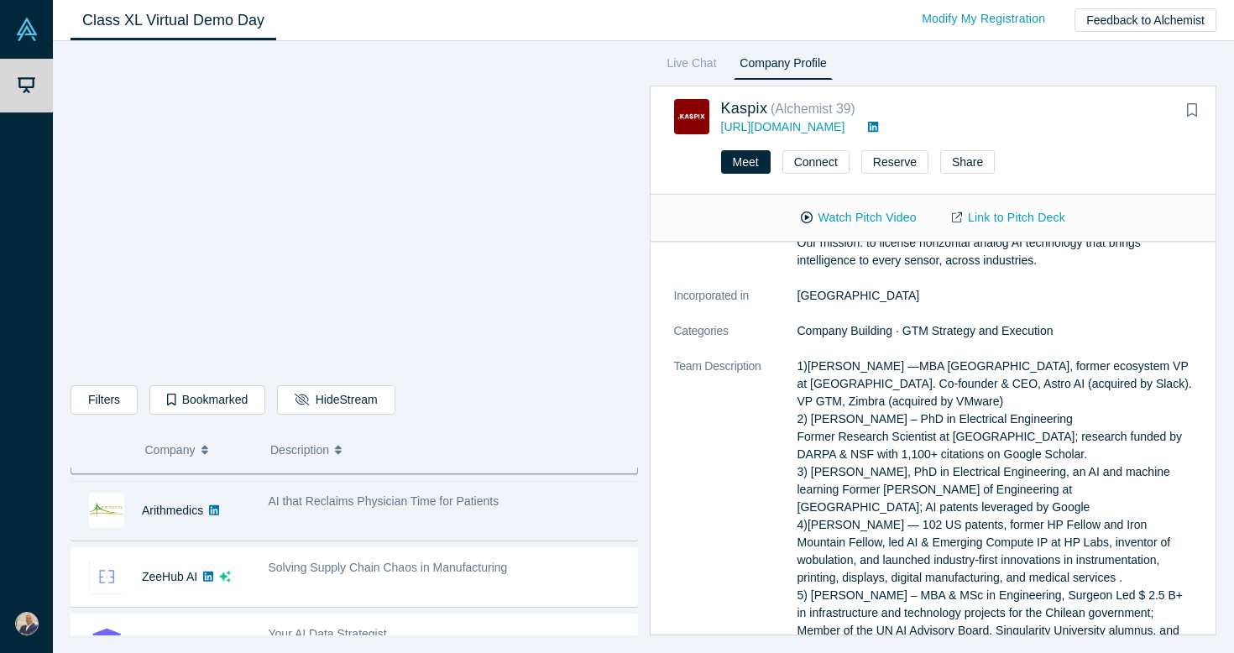
click at [441, 508] on span "AI that Reclaims Physician Time for Patients" at bounding box center [384, 500] width 231 height 13
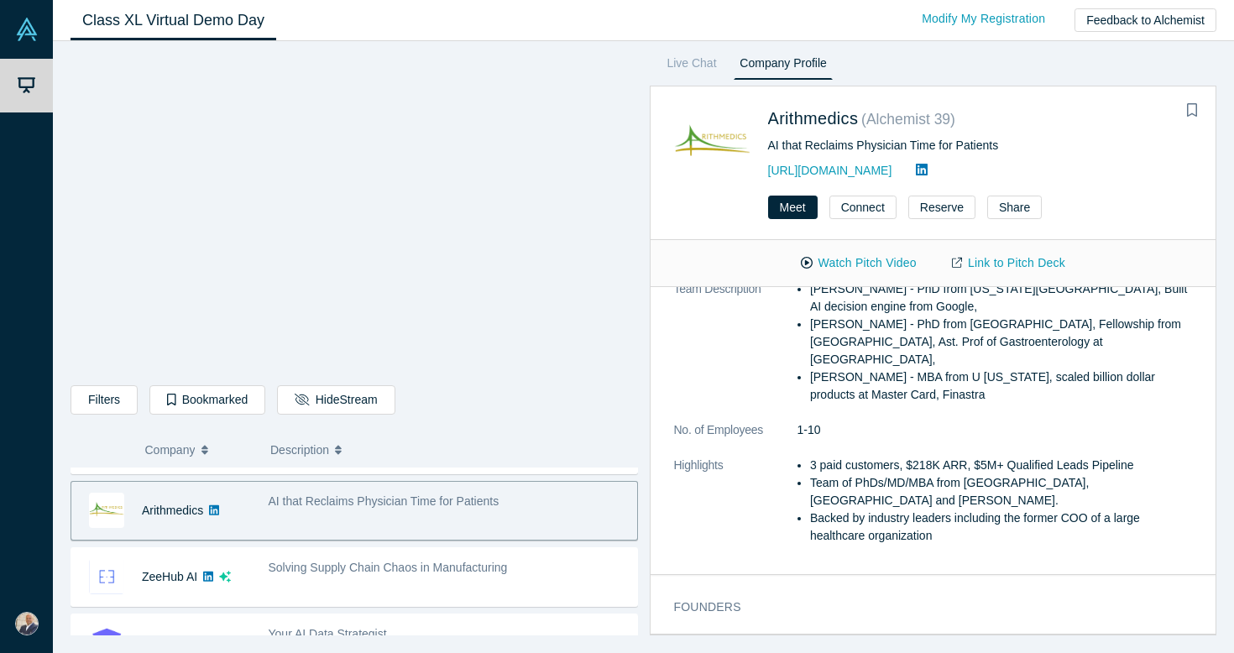
scroll to position [0, 0]
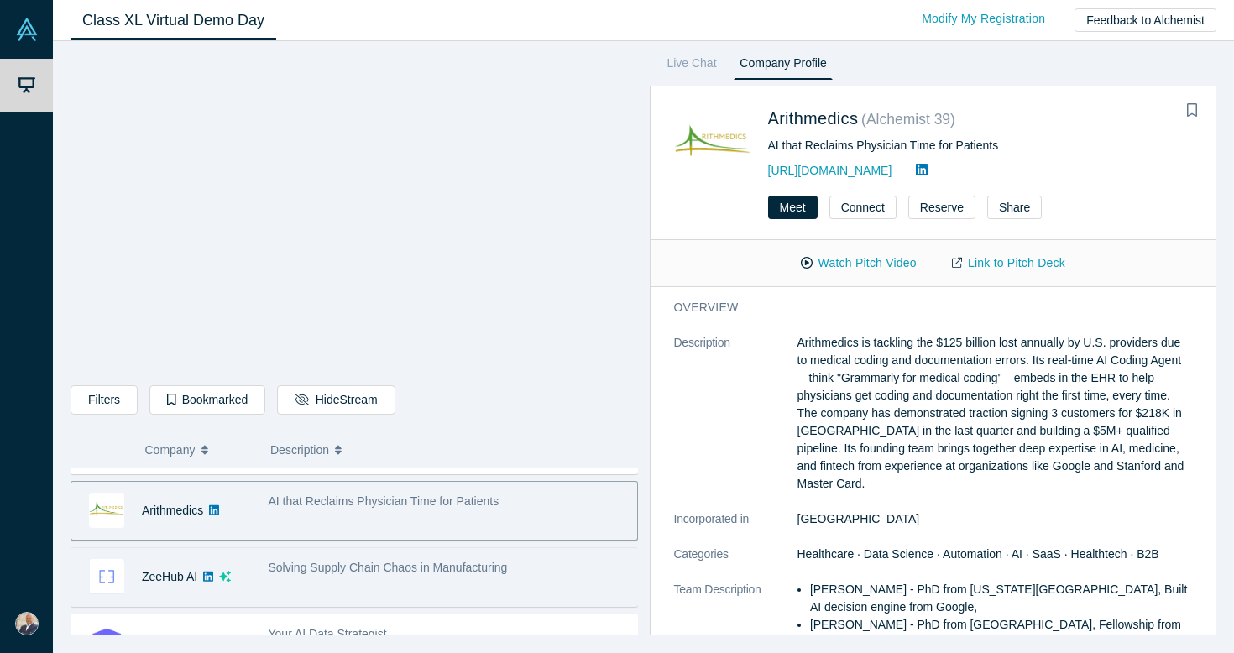
click at [383, 565] on span "Solving Supply Chain Chaos in Manufacturing" at bounding box center [388, 567] width 239 height 13
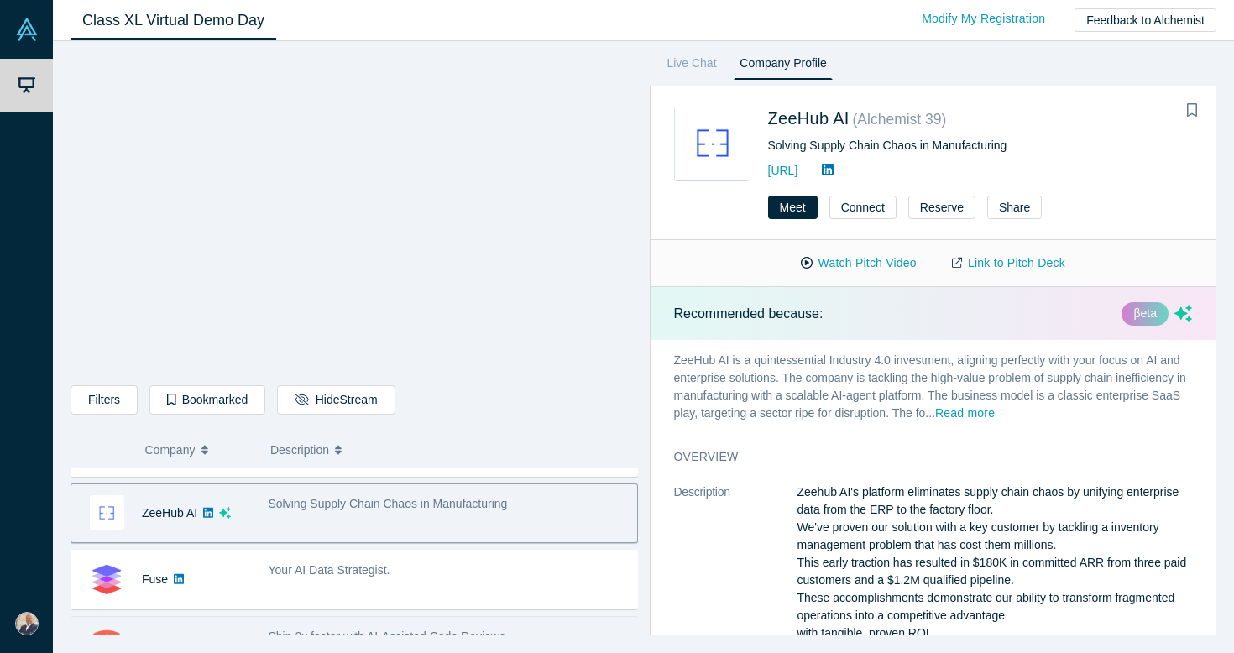
scroll to position [640, 0]
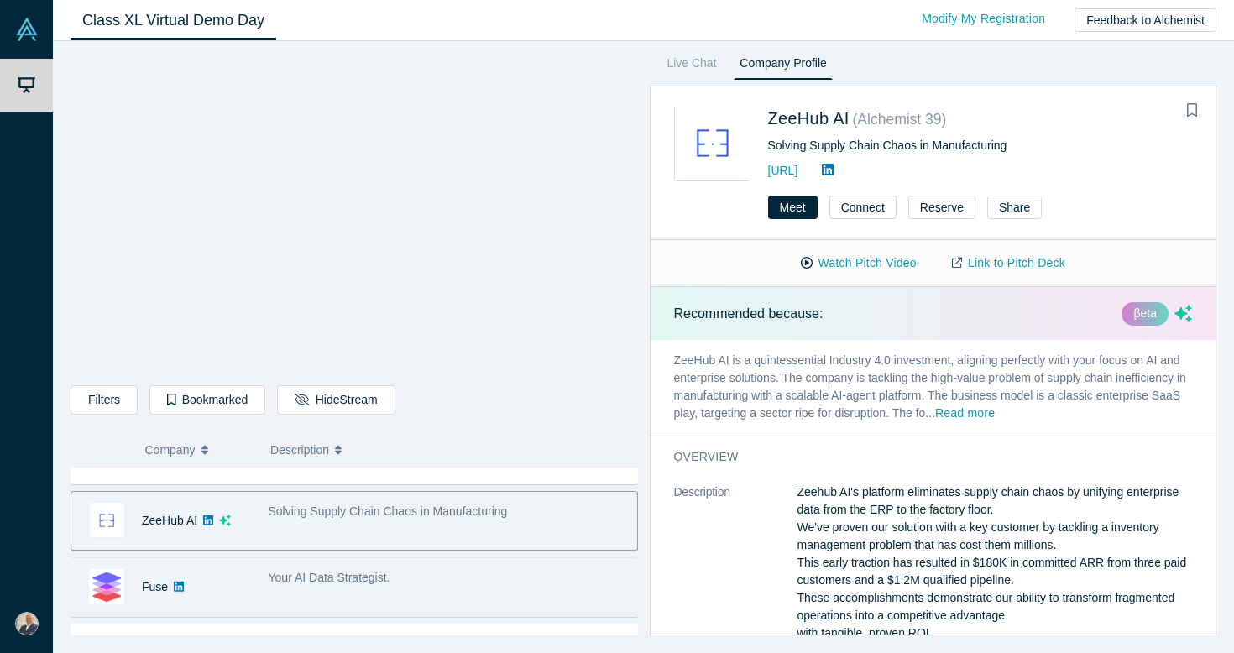
click at [374, 584] on span "Your AI Data Strategist." at bounding box center [330, 577] width 122 height 13
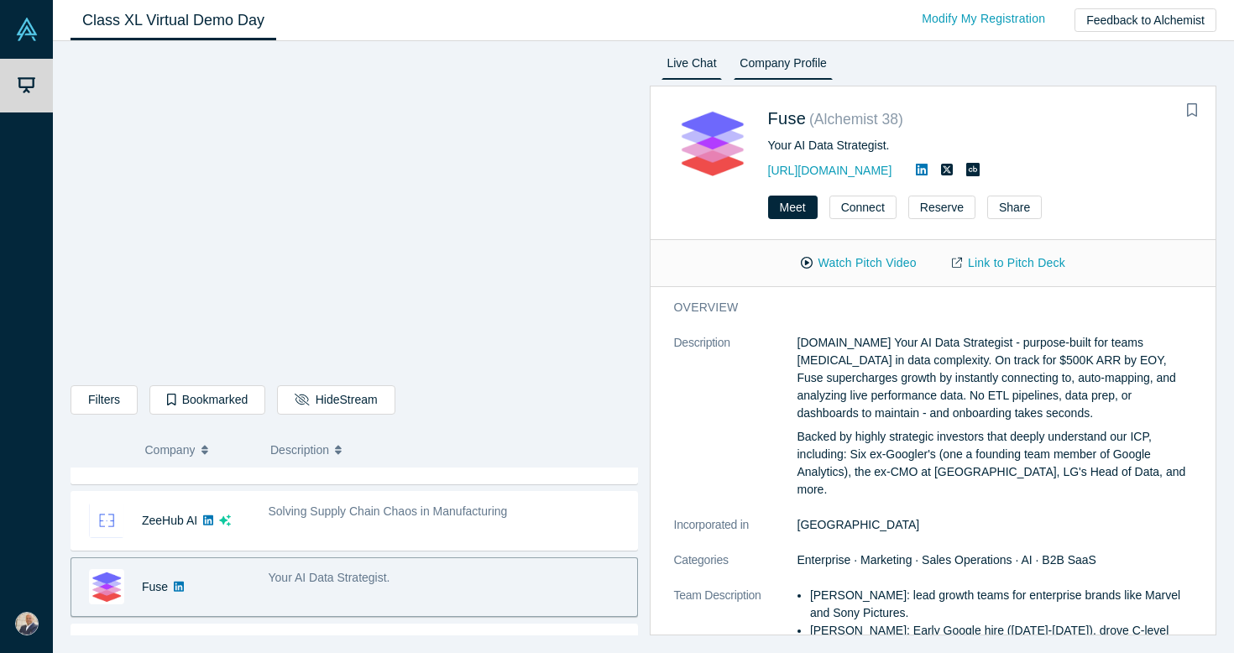
click at [679, 60] on link "Live Chat" at bounding box center [691, 66] width 61 height 27
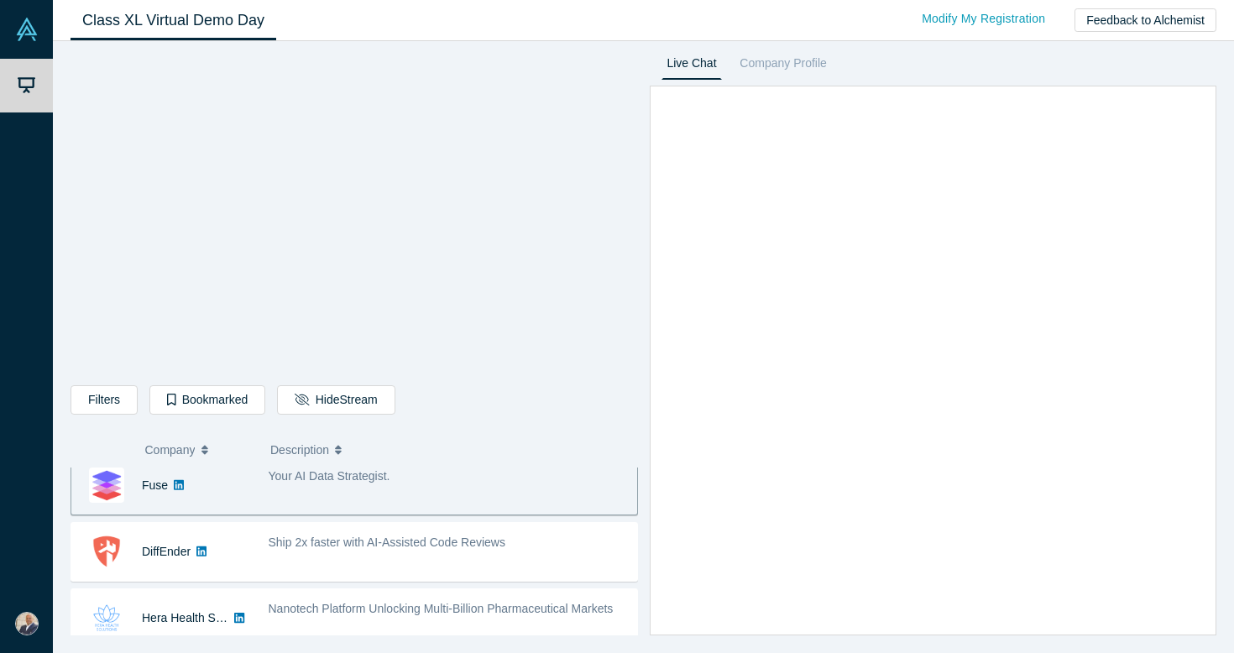
scroll to position [700, 0]
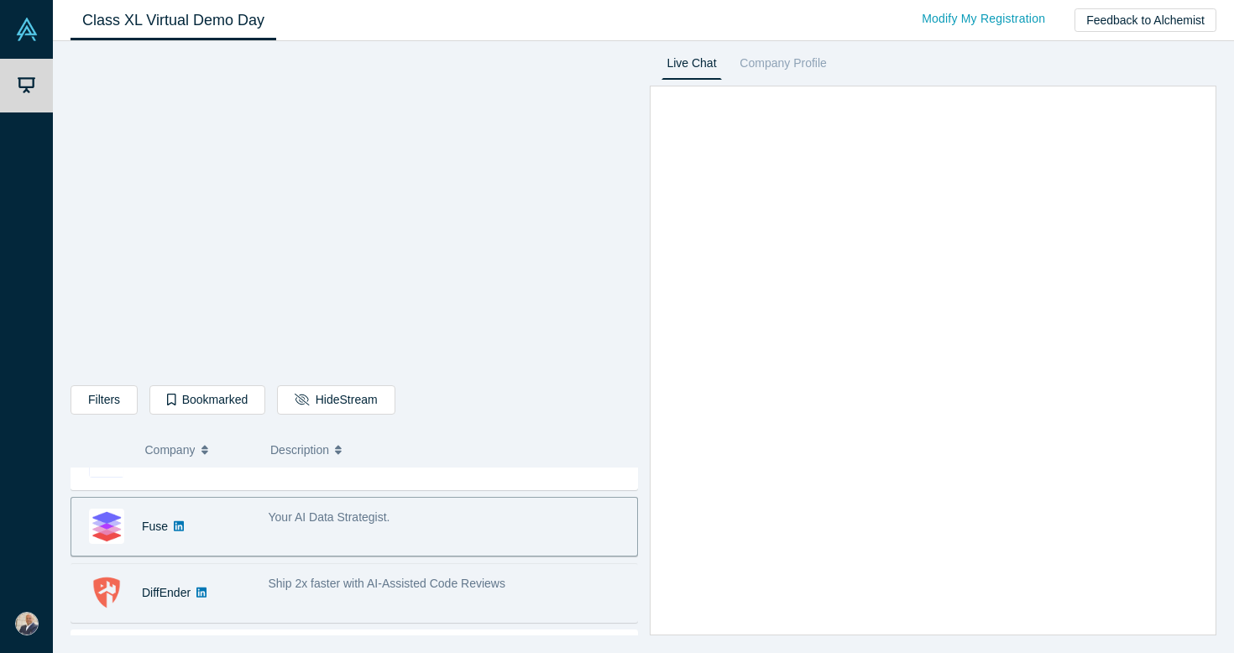
click at [377, 607] on div "Ship 2x faster with AI-Assisted Code Reviews" at bounding box center [448, 593] width 378 height 53
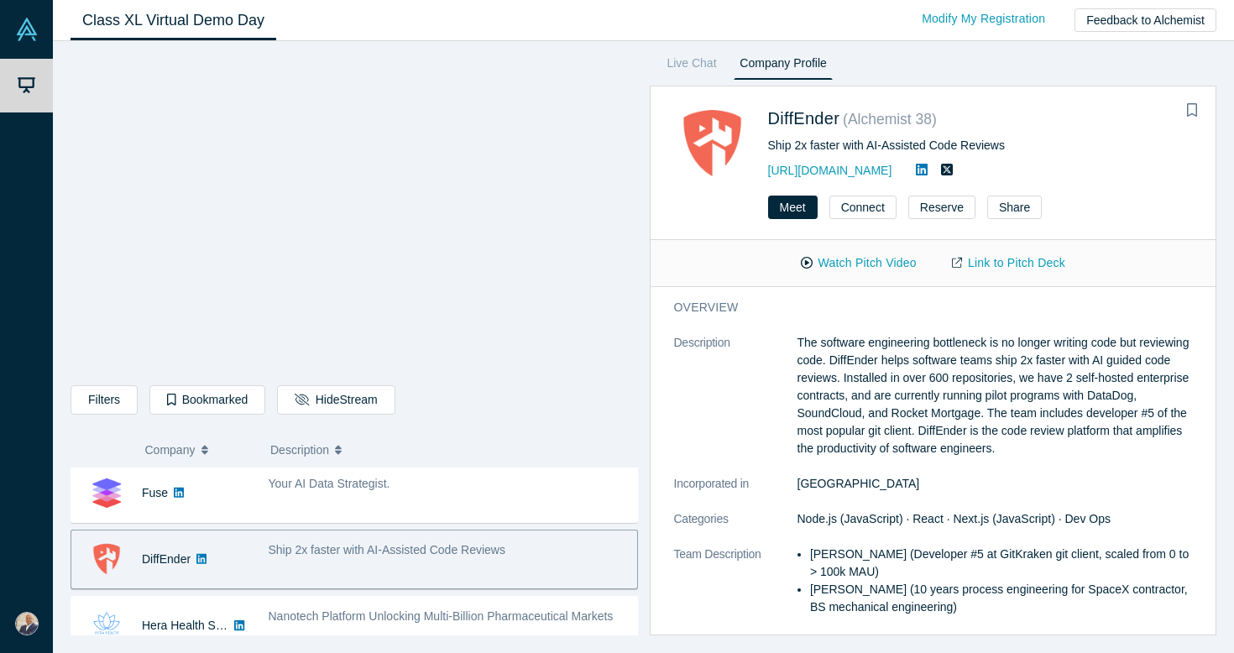
scroll to position [761, 0]
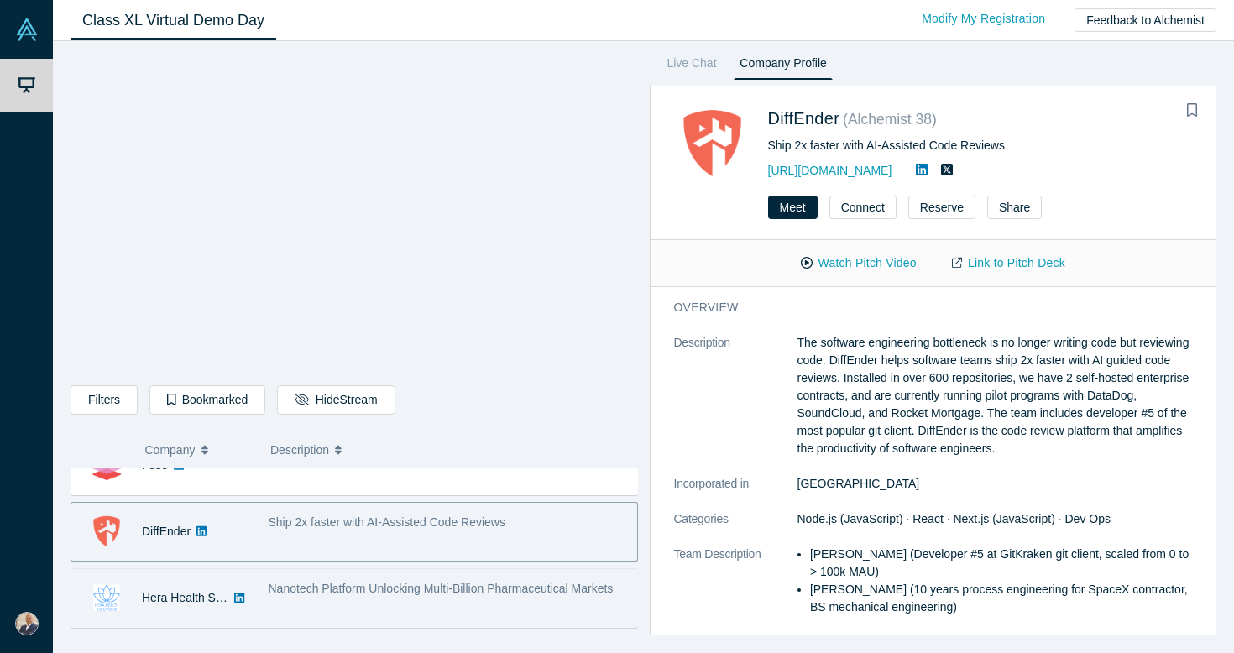
click at [377, 607] on div "Nanotech Platform Unlocking Multi-Billion Pharmaceutical Markets" at bounding box center [448, 598] width 378 height 53
